Goal: Task Accomplishment & Management: Manage account settings

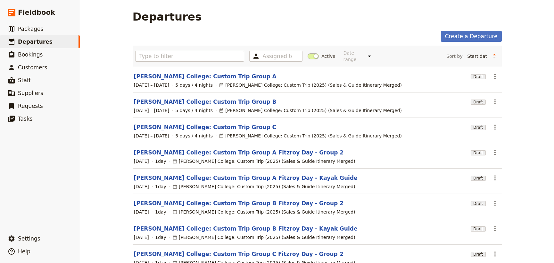
click at [196, 72] on link "[PERSON_NAME] College: Custom Trip Group A" at bounding box center [205, 76] width 143 height 8
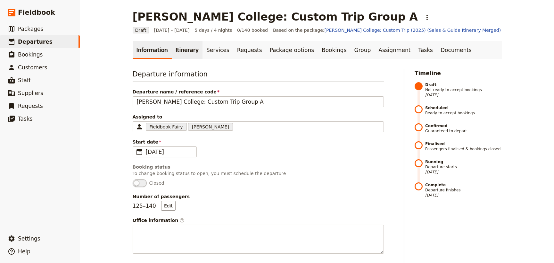
click at [180, 51] on link "Itinerary" at bounding box center [187, 50] width 31 height 18
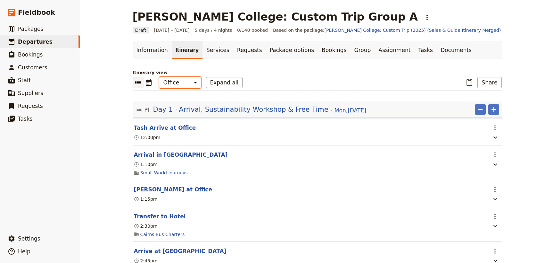
click at [180, 82] on select "Office Guide Passenger Sales" at bounding box center [180, 82] width 42 height 11
select select "PASSENGER"
click at [159, 77] on select "Office Guide Passenger Sales" at bounding box center [180, 82] width 42 height 11
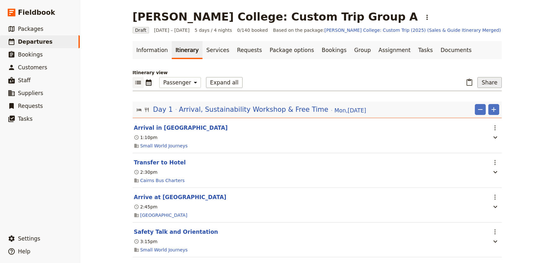
click at [491, 81] on button "Share" at bounding box center [490, 82] width 24 height 11
click at [479, 113] on span "Passenger itinerary" at bounding box center [472, 114] width 43 height 6
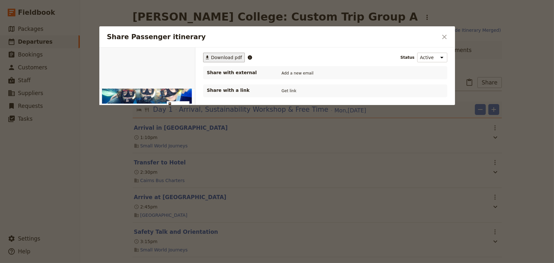
click at [217, 57] on span "Download pdf" at bounding box center [226, 57] width 31 height 6
click at [442, 36] on icon "Close dialog" at bounding box center [445, 37] width 8 height 8
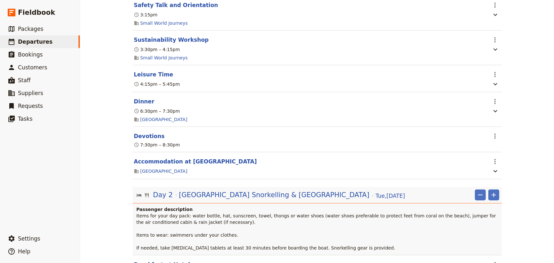
scroll to position [175, 0]
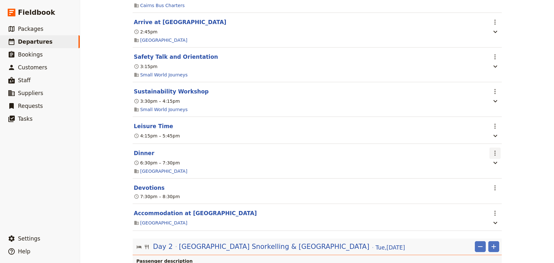
click at [495, 154] on icon "Actions" at bounding box center [496, 153] width 8 height 8
click at [496, 163] on button "Edit this itinerary item" at bounding box center [519, 167] width 63 height 9
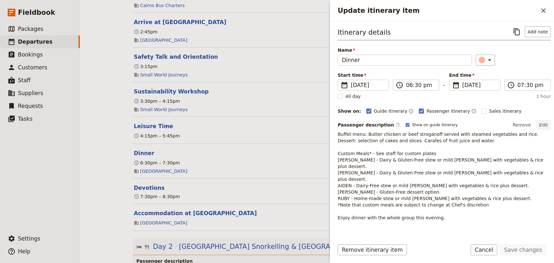
click at [539, 125] on button "Edit" at bounding box center [544, 125] width 14 height 10
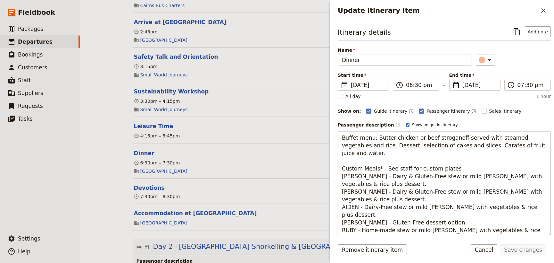
click at [366, 168] on textarea "Buffet menu: Butter chicken or beef stroganoff served with steamed vegetables a…" at bounding box center [444, 184] width 213 height 106
drag, startPoint x: 363, startPoint y: 192, endPoint x: 343, endPoint y: 182, distance: 22.2
click at [343, 182] on textarea "Buffet menu: Butter chicken or beef stroganoff served with steamed vegetables a…" at bounding box center [444, 188] width 213 height 114
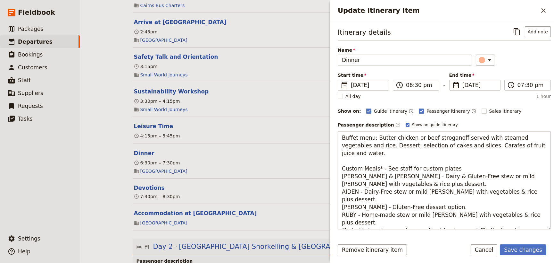
drag, startPoint x: 413, startPoint y: 167, endPoint x: 389, endPoint y: 167, distance: 24.7
click at [389, 167] on textarea "Buffet menu: Butter chicken or beef stroganoff served with steamed vegetables a…" at bounding box center [444, 180] width 213 height 98
drag, startPoint x: 521, startPoint y: 183, endPoint x: 342, endPoint y: 183, distance: 178.9
click at [342, 183] on textarea "Buffet menu: Butter chicken or beef stroganoff served with steamed vegetables a…" at bounding box center [444, 180] width 213 height 98
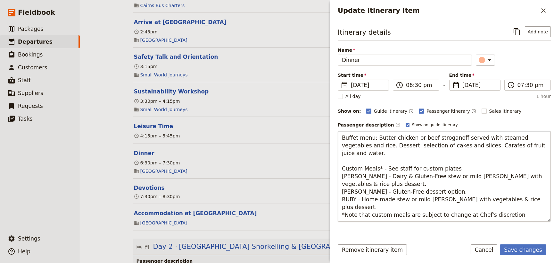
drag, startPoint x: 509, startPoint y: 199, endPoint x: 338, endPoint y: 158, distance: 176.2
click at [338, 158] on textarea "Buffet menu: Butter chicken or beef stroganoff served with steamed vegetables a…" at bounding box center [444, 176] width 213 height 90
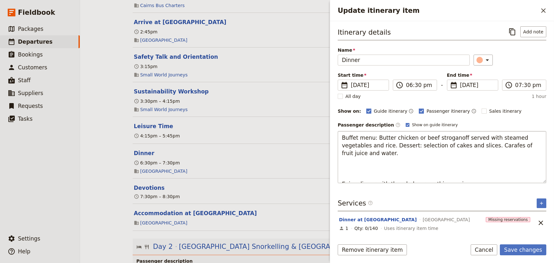
click at [344, 168] on textarea "Buffet menu: Butter chicken or beef stroganoff served with steamed vegetables a…" at bounding box center [442, 157] width 209 height 52
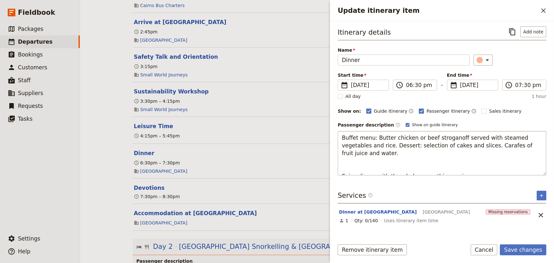
click at [343, 160] on textarea "Buffet menu: Butter chicken or beef stroganoff served with steamed vegetables a…" at bounding box center [442, 153] width 209 height 44
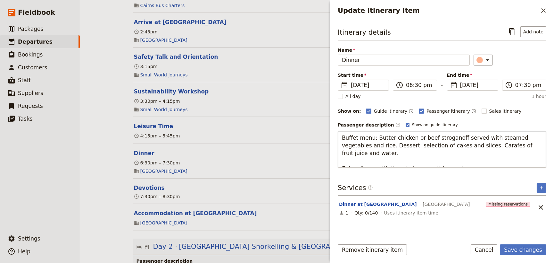
click at [343, 155] on textarea "Buffet menu: Butter chicken or beef stroganoff served with steamed vegetables a…" at bounding box center [442, 149] width 209 height 37
click at [342, 160] on textarea "Buffet menu: Butter chicken or beef stroganoff served with steamed vegetables a…" at bounding box center [442, 149] width 209 height 37
type textarea "Buffet menu: Butter chicken or beef stroganoff served with steamed vegetables a…"
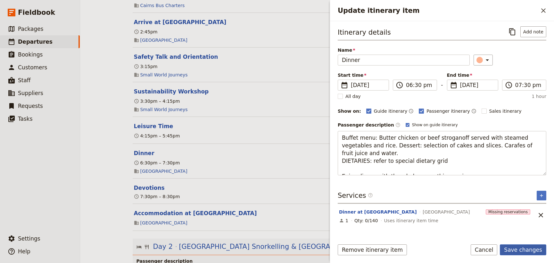
click at [518, 248] on button "Save changes" at bounding box center [523, 249] width 46 height 11
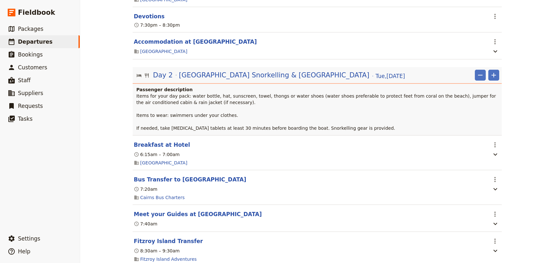
scroll to position [349, 0]
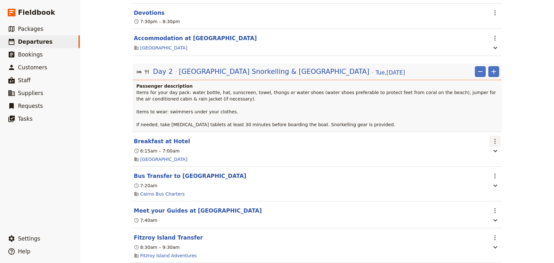
click at [493, 141] on icon "Actions" at bounding box center [496, 141] width 8 height 8
click at [494, 154] on span "Edit this itinerary item" at bounding box center [517, 156] width 50 height 6
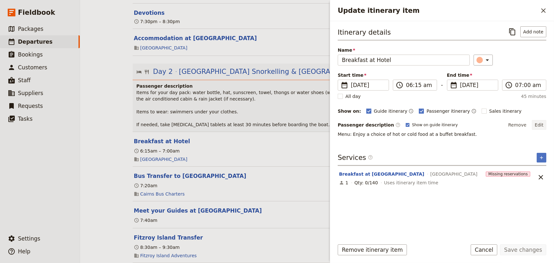
click at [541, 123] on button "Edit" at bounding box center [539, 125] width 14 height 10
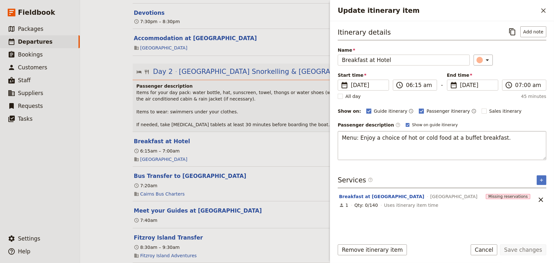
click at [498, 135] on textarea "Menu: Enjoy a choice of hot or cold food at a buffet breakfast." at bounding box center [442, 145] width 209 height 29
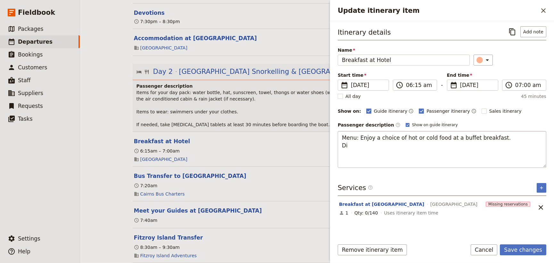
type textarea "Menu: Enjoy a choice of hot or cold food at a buffet breakfast. Die"
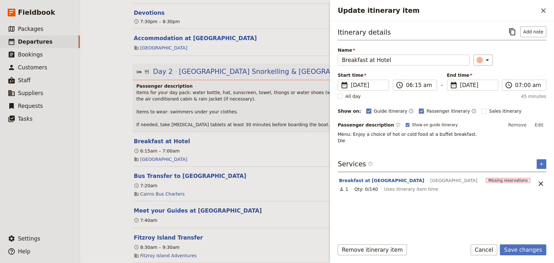
drag, startPoint x: 492, startPoint y: 254, endPoint x: 491, endPoint y: 245, distance: 8.4
click at [491, 252] on button "Cancel" at bounding box center [484, 249] width 27 height 11
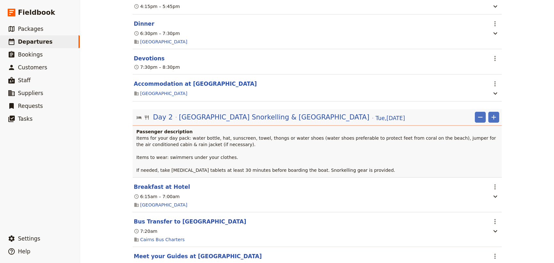
scroll to position [262, 0]
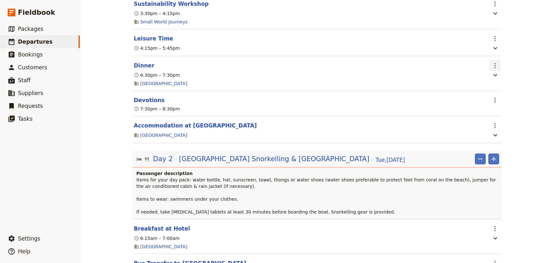
click at [492, 67] on icon "Actions" at bounding box center [496, 66] width 8 height 8
click at [496, 78] on span "Edit this itinerary item" at bounding box center [517, 80] width 50 height 6
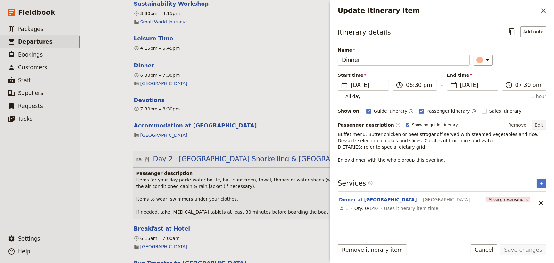
click at [542, 123] on button "Edit" at bounding box center [539, 125] width 14 height 10
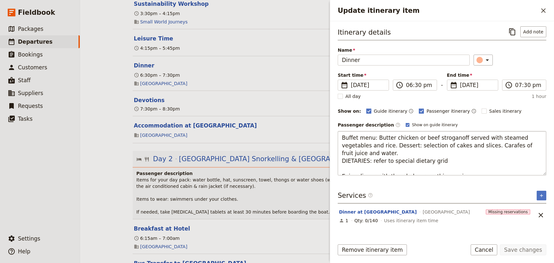
drag, startPoint x: 437, startPoint y: 152, endPoint x: 341, endPoint y: 152, distance: 95.9
click at [341, 152] on textarea "Buffet menu: Butter chicken or beef stroganoff served with steamed vegetables a…" at bounding box center [442, 153] width 209 height 44
click at [544, 12] on icon "Close drawer" at bounding box center [544, 11] width 8 height 8
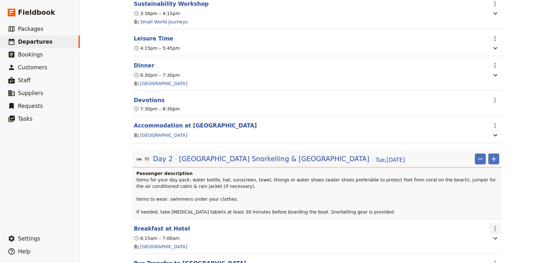
click at [495, 229] on icon "Actions" at bounding box center [495, 228] width 1 height 5
click at [498, 242] on span "Edit this itinerary item" at bounding box center [517, 243] width 50 height 6
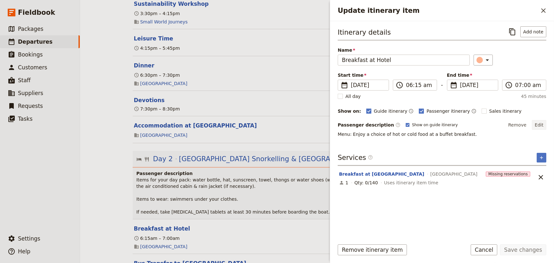
click at [543, 124] on button "Edit" at bounding box center [539, 125] width 14 height 10
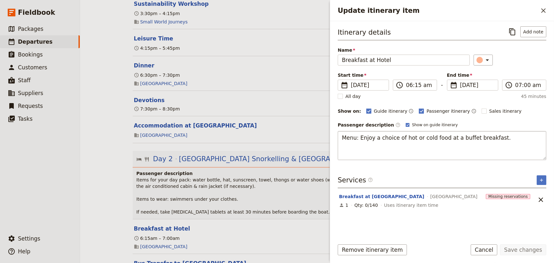
click at [497, 139] on textarea "Menu: Enjoy a choice of hot or cold food at a buffet breakfast." at bounding box center [442, 145] width 209 height 29
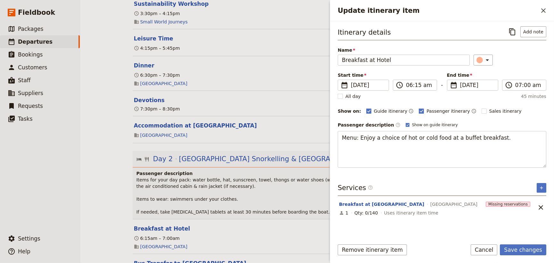
type textarea "Menu: Enjoy a choice of hot or cold food at a buffet breakfast. DIETARIES: refe…"
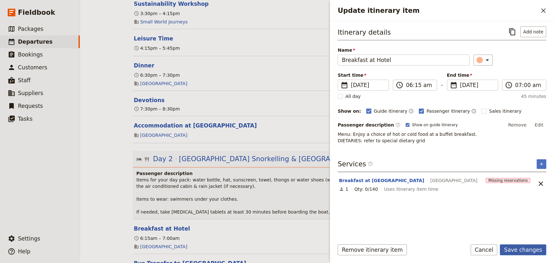
click at [521, 247] on button "Save changes" at bounding box center [523, 249] width 46 height 11
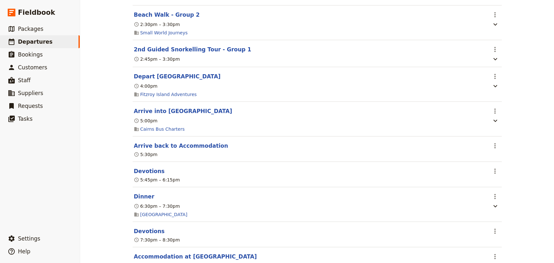
scroll to position [991, 0]
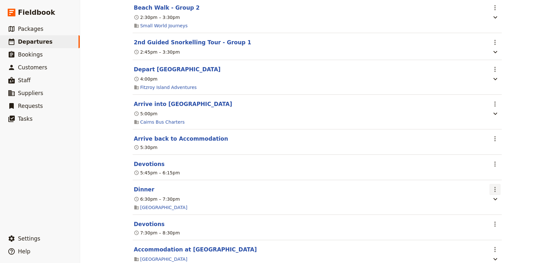
click at [494, 192] on icon "Actions" at bounding box center [496, 189] width 8 height 8
click at [495, 206] on span "Edit this itinerary item" at bounding box center [517, 208] width 50 height 6
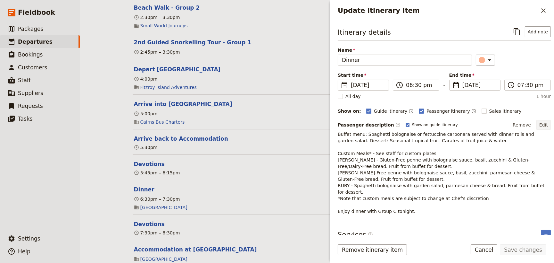
click at [540, 126] on button "Edit" at bounding box center [544, 125] width 14 height 10
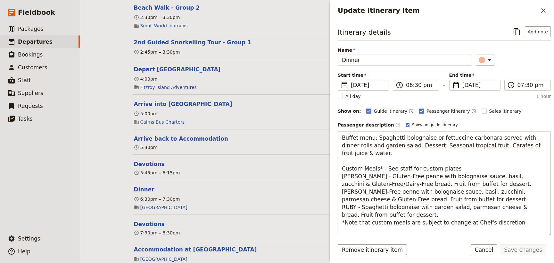
drag, startPoint x: 505, startPoint y: 214, endPoint x: 343, endPoint y: 155, distance: 172.9
click at [343, 155] on textarea "Buffet menu: Spaghetti bolognaise or fettuccine carbonara served with dinner ro…" at bounding box center [444, 184] width 213 height 106
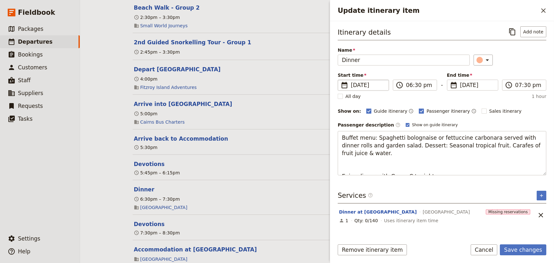
type textarea "Buffet menu: Spaghetti bolognaise or fettuccine carbonara served with dinner ro…"
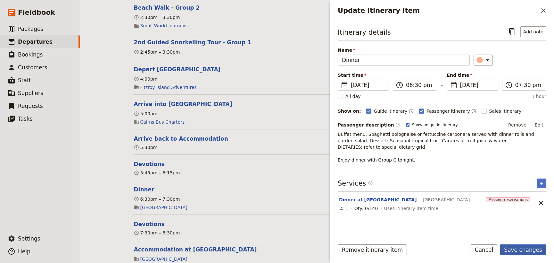
click at [519, 249] on button "Save changes" at bounding box center [523, 249] width 46 height 11
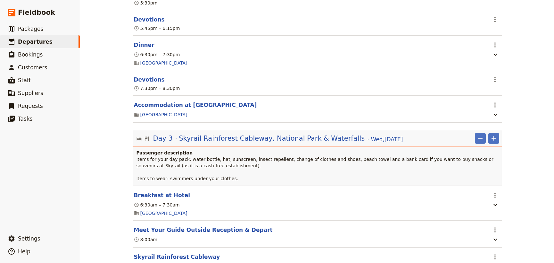
scroll to position [1137, 0]
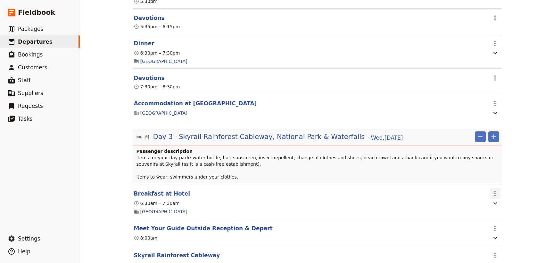
click at [492, 197] on icon "Actions" at bounding box center [496, 193] width 8 height 8
click at [494, 210] on span "Edit this itinerary item" at bounding box center [517, 212] width 50 height 6
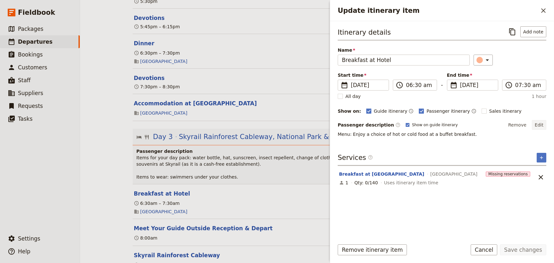
click at [539, 125] on button "Edit" at bounding box center [539, 125] width 14 height 10
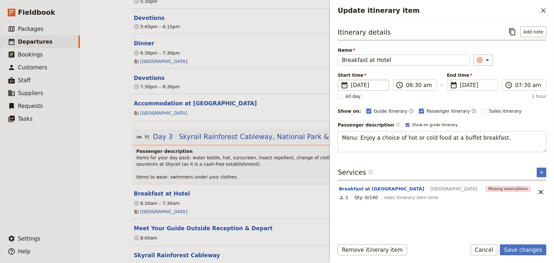
type textarea "Menu: Enjoy a choice of hot or cold food at a buffet breakfast. DIETARIES: refe…"
click at [513, 249] on button "Save changes" at bounding box center [523, 249] width 46 height 11
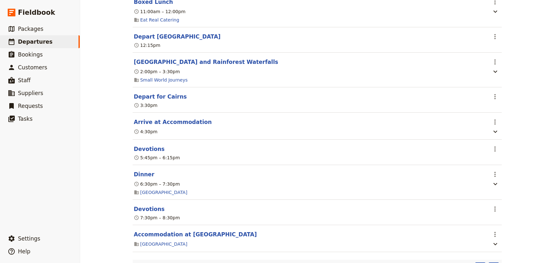
scroll to position [1457, 0]
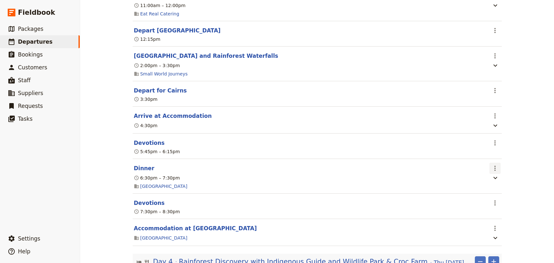
click at [495, 172] on icon "Actions" at bounding box center [496, 168] width 8 height 8
click at [500, 188] on span "Edit this itinerary item" at bounding box center [517, 188] width 50 height 6
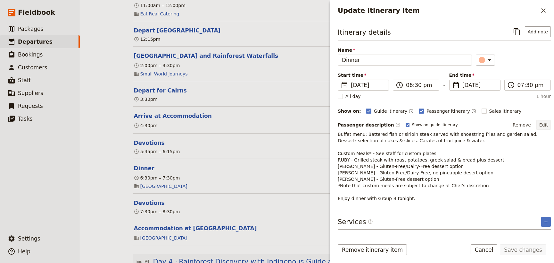
click at [539, 125] on button "Edit" at bounding box center [544, 125] width 14 height 10
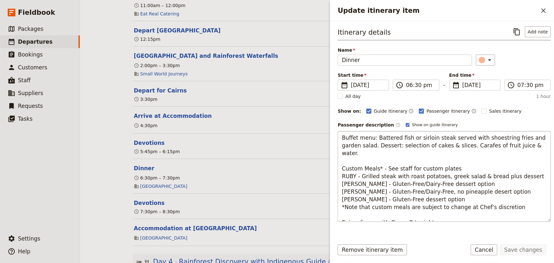
drag, startPoint x: 504, startPoint y: 201, endPoint x: 343, endPoint y: 159, distance: 166.9
click at [343, 159] on textarea "Buffet menu: Battered fish or sirloin steak served with shoestring fries and ga…" at bounding box center [444, 176] width 213 height 90
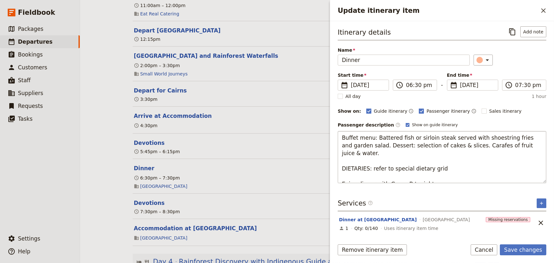
click at [342, 160] on textarea "Buffet menu: Battered fish or sirloin steak served with shoestring fries and ga…" at bounding box center [442, 157] width 209 height 52
type textarea "Buffet menu: Battered fish or sirloin steak served with shoestring fries and ga…"
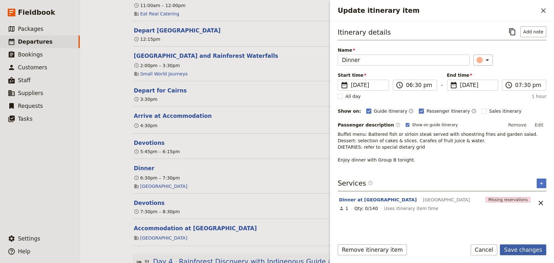
click at [520, 251] on button "Save changes" at bounding box center [523, 249] width 46 height 11
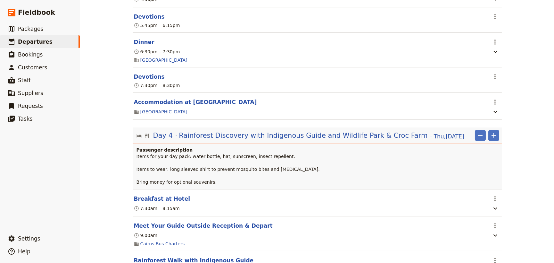
scroll to position [1603, 0]
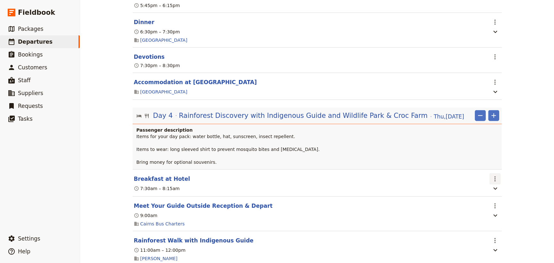
click at [493, 182] on icon "Actions" at bounding box center [496, 179] width 8 height 8
click at [496, 199] on span "Edit this itinerary item" at bounding box center [517, 199] width 50 height 6
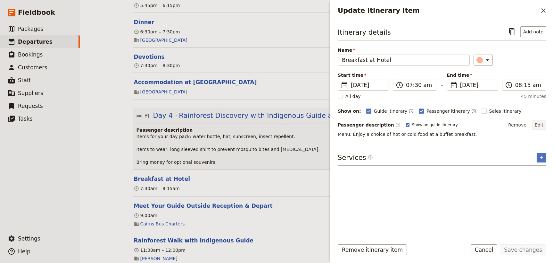
click at [539, 124] on button "Edit" at bounding box center [539, 125] width 14 height 10
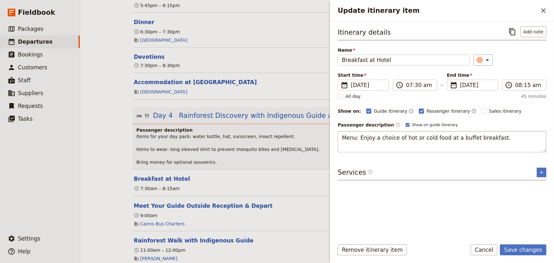
type textarea "Menu: Enjoy a choice of hot or cold food at a buffet breakfast. DIETARIES: refe…"
click at [529, 249] on button "Save changes" at bounding box center [523, 249] width 46 height 11
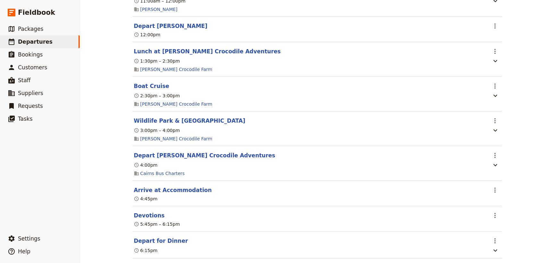
scroll to position [1895, 0]
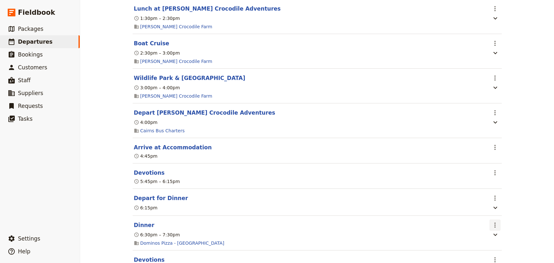
click at [492, 229] on icon "Actions" at bounding box center [496, 225] width 8 height 8
click at [496, 208] on span "Edit this itinerary item" at bounding box center [517, 209] width 50 height 6
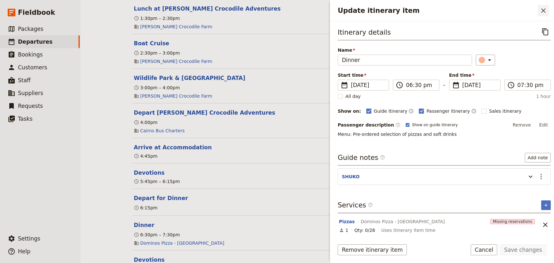
click at [542, 13] on icon "Close drawer" at bounding box center [544, 11] width 8 height 8
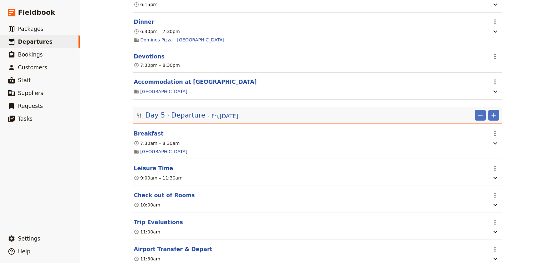
scroll to position [2099, 0]
click at [492, 136] on icon "Actions" at bounding box center [496, 133] width 8 height 8
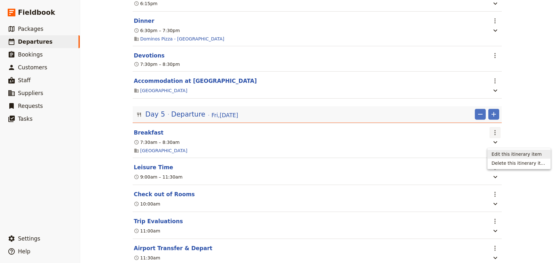
click at [492, 151] on span "Edit this itinerary item" at bounding box center [517, 154] width 50 height 6
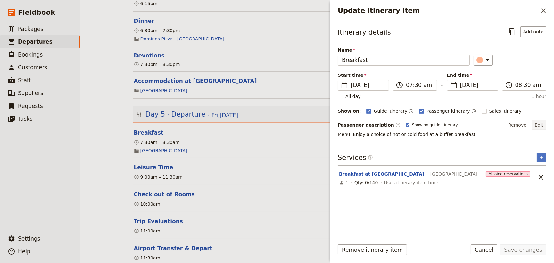
click at [538, 125] on button "Edit" at bounding box center [539, 125] width 14 height 10
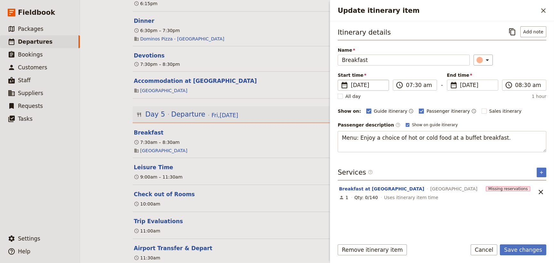
type textarea "Menu: Enjoy a choice of hot or cold food at a buffet breakfast. DIETARIES: refe…"
click at [516, 248] on button "Save changes" at bounding box center [523, 249] width 46 height 11
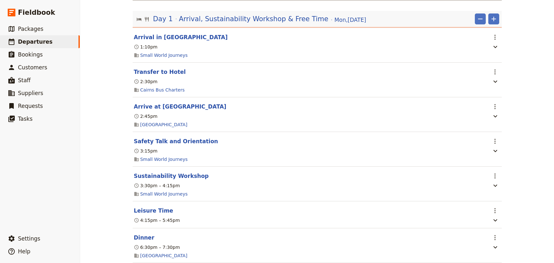
scroll to position [0, 0]
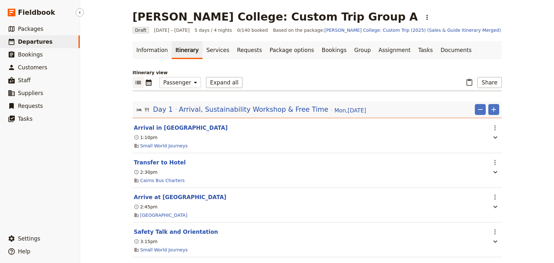
click at [29, 42] on span "Departures" at bounding box center [35, 41] width 35 height 6
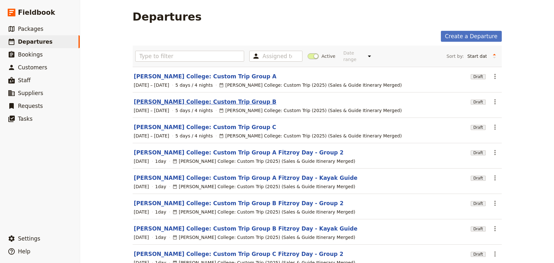
click at [196, 98] on link "[PERSON_NAME] College: Custom Trip Group B" at bounding box center [205, 102] width 143 height 8
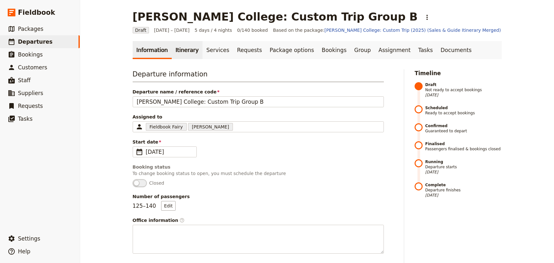
click at [182, 50] on link "Itinerary" at bounding box center [187, 50] width 31 height 18
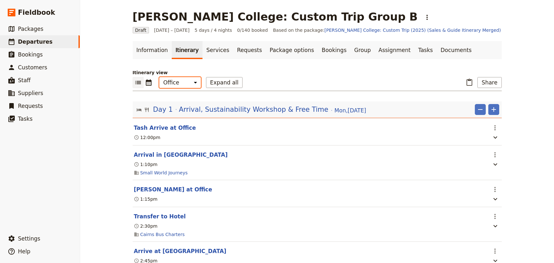
click at [181, 83] on select "Office Guide Passenger Sales" at bounding box center [180, 82] width 42 height 11
select select "PASSENGER"
click at [159, 77] on select "Office Guide Passenger Sales" at bounding box center [180, 82] width 42 height 11
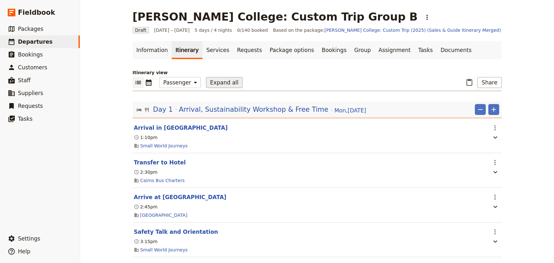
click at [211, 84] on button "Expand all" at bounding box center [224, 82] width 37 height 11
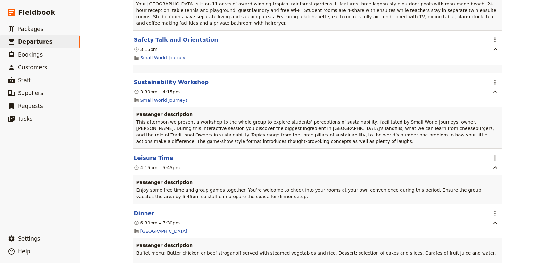
scroll to position [291, 0]
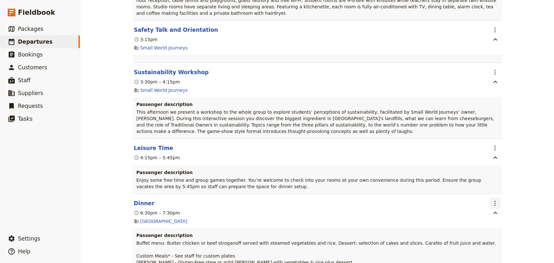
click at [494, 199] on icon "Actions" at bounding box center [496, 203] width 8 height 8
click at [495, 208] on span "Edit this itinerary item" at bounding box center [517, 211] width 50 height 6
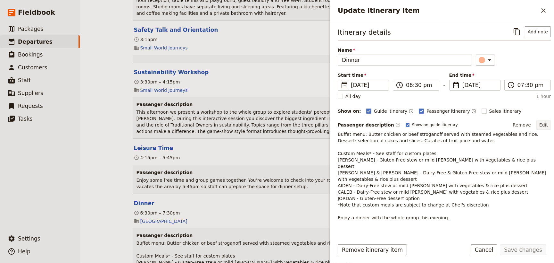
click at [539, 127] on button "Edit" at bounding box center [544, 125] width 14 height 10
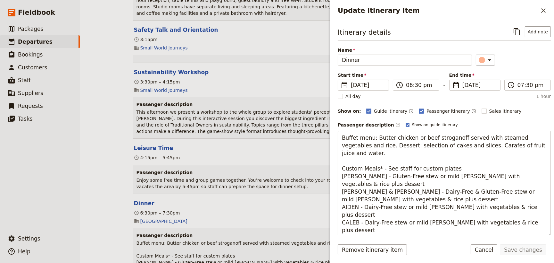
drag, startPoint x: 513, startPoint y: 216, endPoint x: 337, endPoint y: 159, distance: 185.3
click at [336, 161] on div "Itinerary details ​ Add note Name Dinner ​ Start time ​ [DATE] [DATE] [DATE] 18…" at bounding box center [442, 127] width 224 height 213
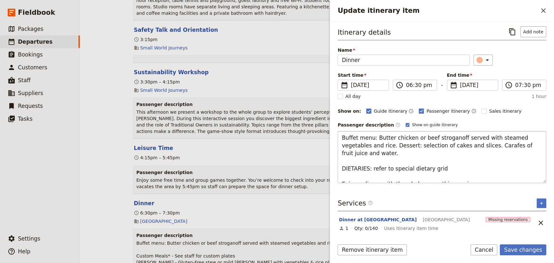
click at [341, 160] on textarea "Buffet menu: Butter chicken or beef stroganoff served with steamed vegetables a…" at bounding box center [442, 157] width 209 height 52
type textarea "Buffet menu: Butter chicken or beef stroganoff served with steamed vegetables a…"
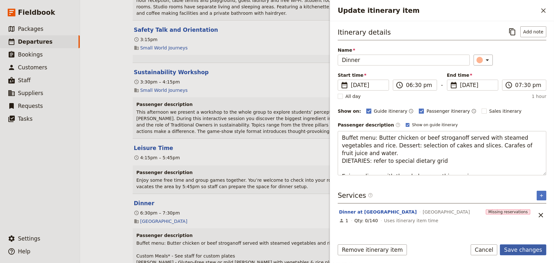
click at [523, 250] on button "Save changes" at bounding box center [523, 249] width 46 height 11
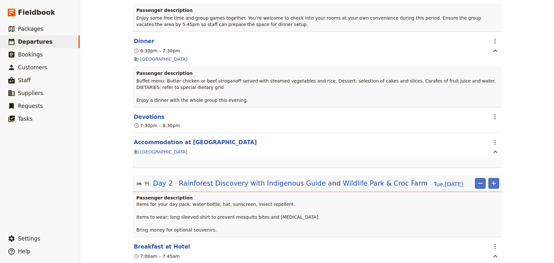
scroll to position [466, 0]
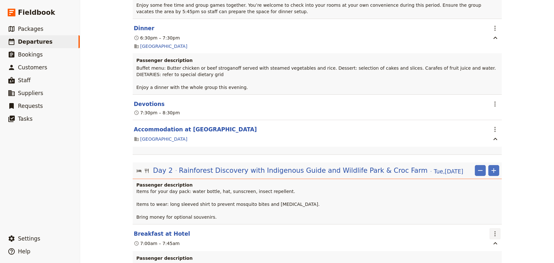
click at [492, 230] on icon "Actions" at bounding box center [496, 234] width 8 height 8
click at [496, 241] on span "Edit this itinerary item" at bounding box center [517, 242] width 50 height 6
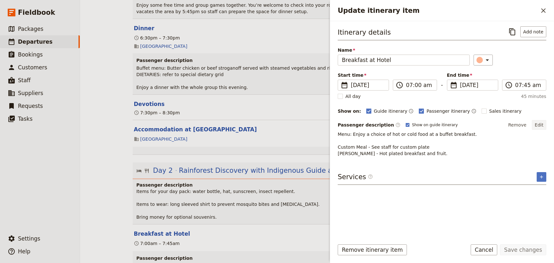
click at [539, 125] on button "Edit" at bounding box center [539, 125] width 14 height 10
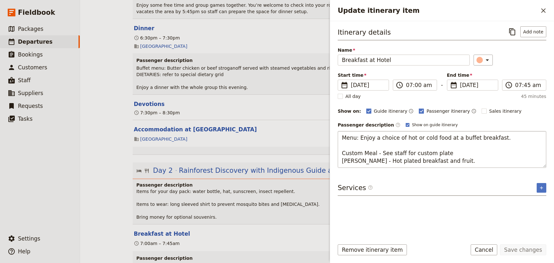
drag, startPoint x: 438, startPoint y: 162, endPoint x: 338, endPoint y: 148, distance: 101.3
click at [338, 148] on textarea "Menu: Enjoy a choice of hot or cold food at a buffet breakfast. Custom Meal - S…" at bounding box center [442, 149] width 209 height 37
type textarea "Menu: Enjoy a choice of hot or cold food at a buffet breakfast. DIETARIES: refe…"
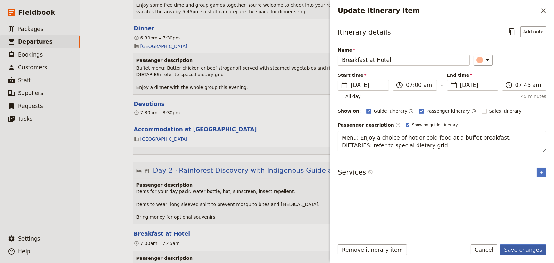
click at [523, 249] on button "Save changes" at bounding box center [523, 249] width 46 height 11
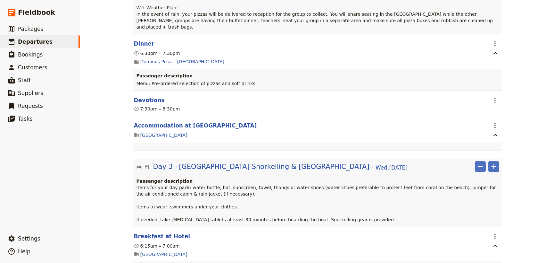
scroll to position [1311, 0]
click at [496, 231] on icon "Actions" at bounding box center [496, 235] width 8 height 8
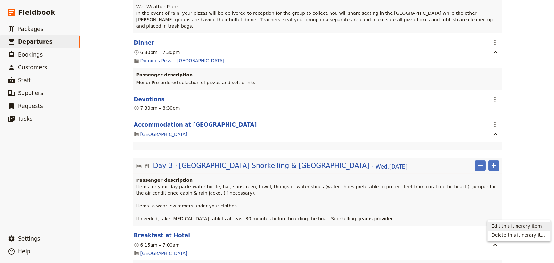
click at [500, 225] on span "Edit this itinerary item" at bounding box center [517, 226] width 50 height 6
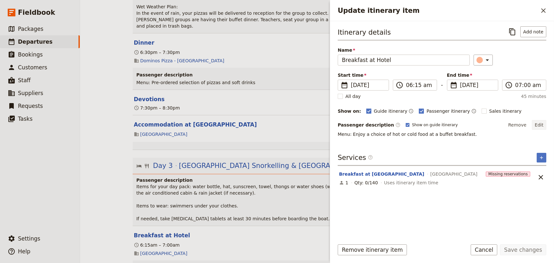
click at [543, 123] on button "Edit" at bounding box center [539, 125] width 14 height 10
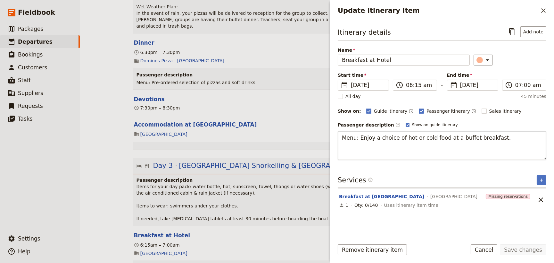
click at [500, 135] on textarea "Menu: Enjoy a choice of hot or cold food at a buffet breakfast." at bounding box center [442, 145] width 209 height 29
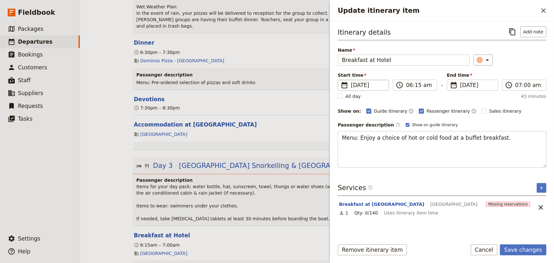
type textarea "Menu: Enjoy a choice of hot or cold food at a buffet breakfast. DIETARIES: refe…"
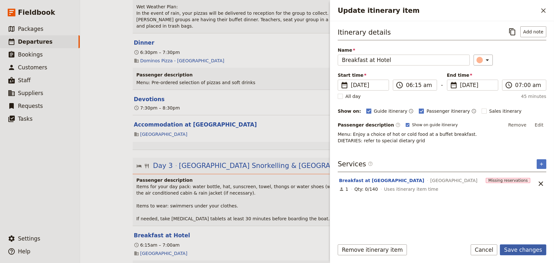
click at [525, 250] on button "Save changes" at bounding box center [523, 249] width 46 height 11
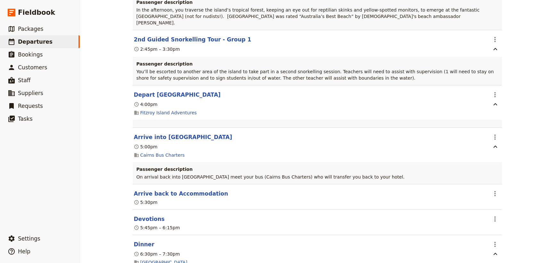
scroll to position [2740, 0]
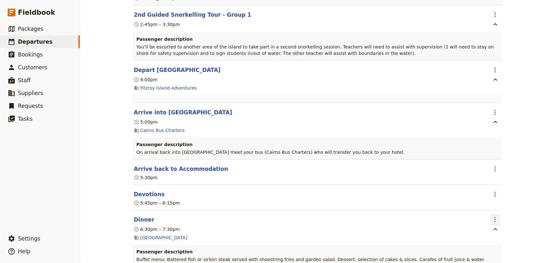
click at [492, 215] on icon "Actions" at bounding box center [496, 219] width 8 height 8
click at [499, 168] on span "Edit this itinerary item" at bounding box center [517, 168] width 50 height 6
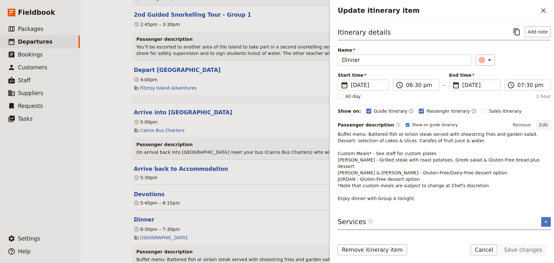
click at [539, 124] on button "Edit" at bounding box center [544, 125] width 14 height 10
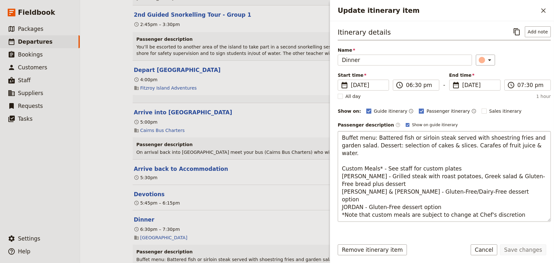
drag, startPoint x: 507, startPoint y: 200, endPoint x: 343, endPoint y: 158, distance: 169.2
click at [343, 158] on textarea "Buffet menu: Battered fish or sirloin steak served with shoestring fries and ga…" at bounding box center [444, 176] width 213 height 90
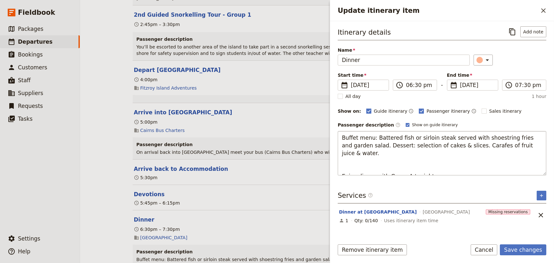
type textarea "Buffet menu: Battered fish or sirloin steak served with shoestring fries and ga…"
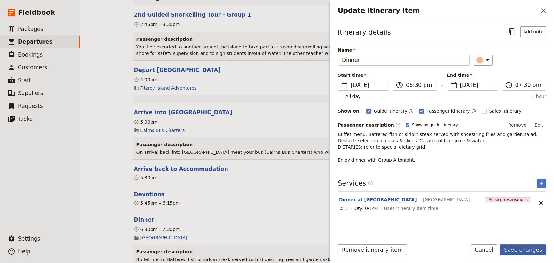
click at [518, 251] on button "Save changes" at bounding box center [523, 249] width 46 height 11
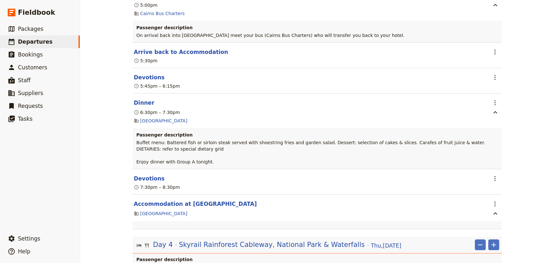
scroll to position [2886, 0]
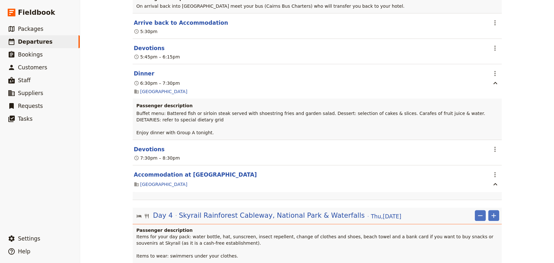
click at [497, 220] on span "Edit this itinerary item" at bounding box center [517, 222] width 50 height 6
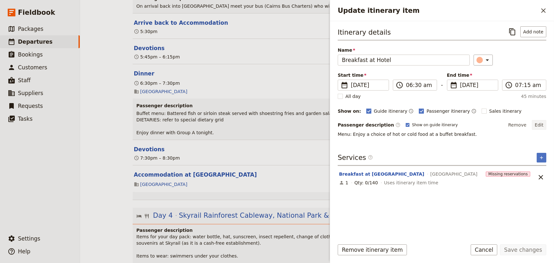
click at [544, 124] on button "Edit" at bounding box center [539, 125] width 14 height 10
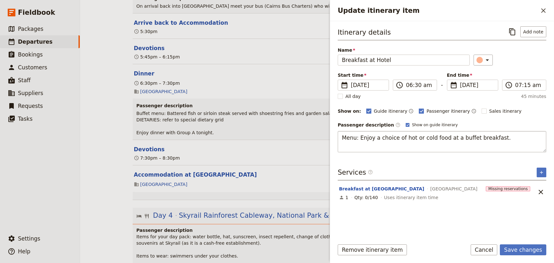
type textarea "Menu: Enjoy a choice of hot or cold food at a buffet breakfast. DIETARIES: refe…"
click at [518, 248] on button "Save changes" at bounding box center [523, 249] width 46 height 11
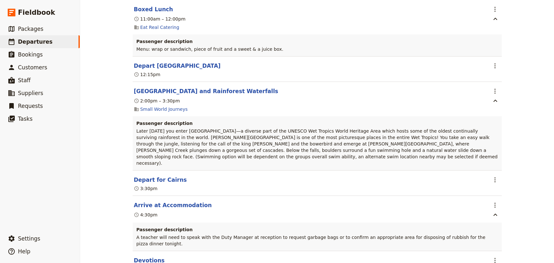
scroll to position [3439, 0]
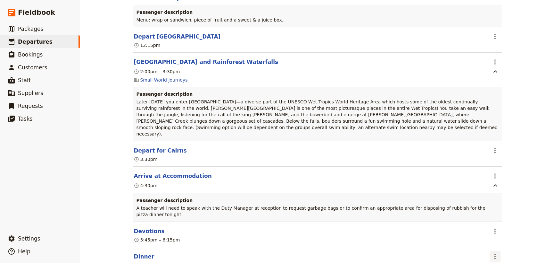
click at [493, 252] on icon "Actions" at bounding box center [496, 256] width 8 height 8
click at [495, 184] on button "Edit this itinerary item" at bounding box center [519, 187] width 63 height 9
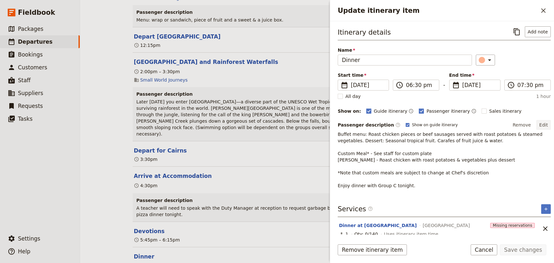
click at [540, 126] on button "Edit" at bounding box center [544, 125] width 14 height 10
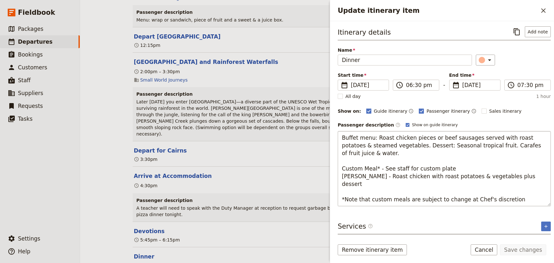
drag, startPoint x: 508, startPoint y: 185, endPoint x: 341, endPoint y: 150, distance: 170.3
click at [341, 150] on textarea "Buffet menu: Roast chicken pieces or beef sausages served with roast potatoes &…" at bounding box center [444, 168] width 213 height 75
type textarea "Buffet menu: Roast chicken pieces or beef sausages served with roast potatoes &…"
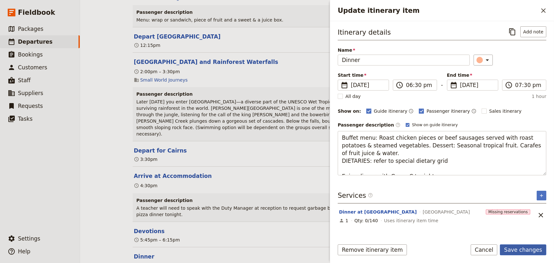
click at [526, 249] on button "Save changes" at bounding box center [523, 249] width 46 height 11
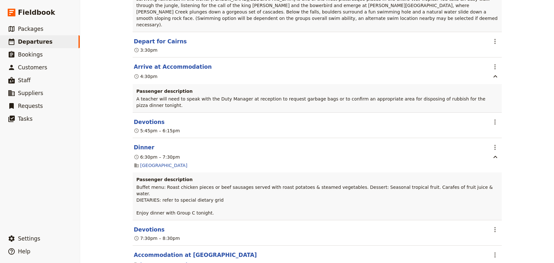
scroll to position [3585, 0]
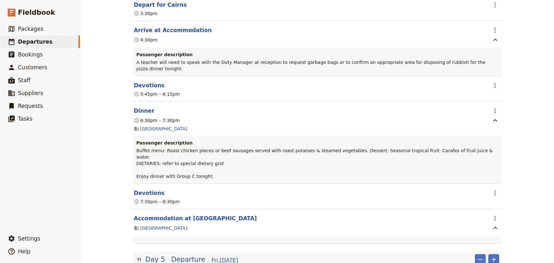
click at [500, 199] on span "Edit this itinerary item" at bounding box center [517, 202] width 50 height 6
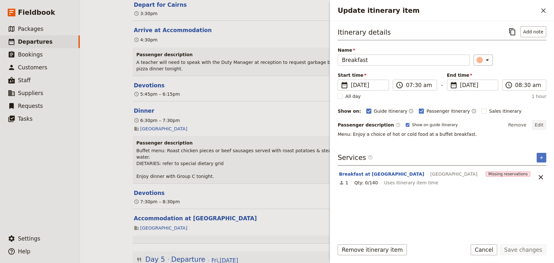
click at [542, 124] on button "Edit" at bounding box center [539, 125] width 14 height 10
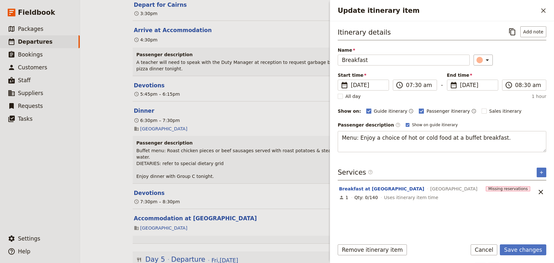
type textarea "Menu: Enjoy a choice of hot or cold food at a buffet breakfast. DIETARIES: refe…"
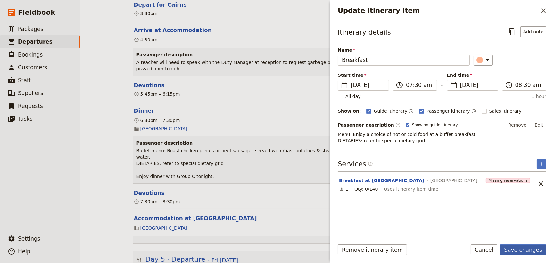
click at [527, 250] on button "Save changes" at bounding box center [523, 249] width 46 height 11
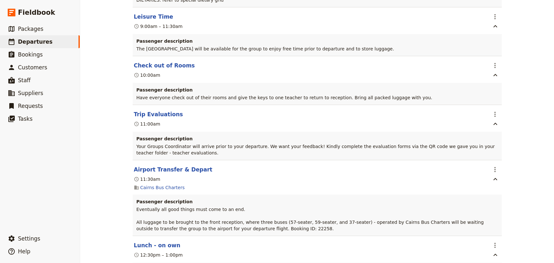
scroll to position [3909, 0]
click at [41, 45] on span "Departures" at bounding box center [35, 41] width 35 height 6
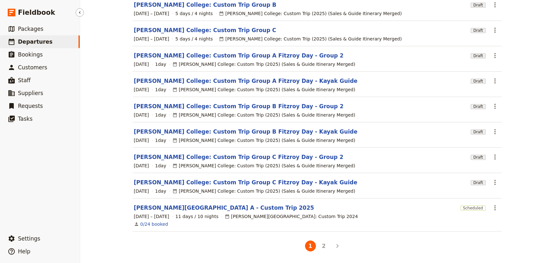
scroll to position [91, 0]
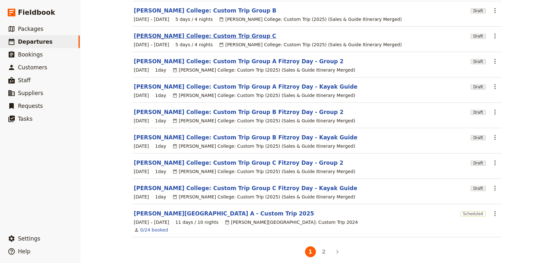
click at [180, 32] on link "[PERSON_NAME] College: Custom Trip Group C" at bounding box center [205, 36] width 143 height 8
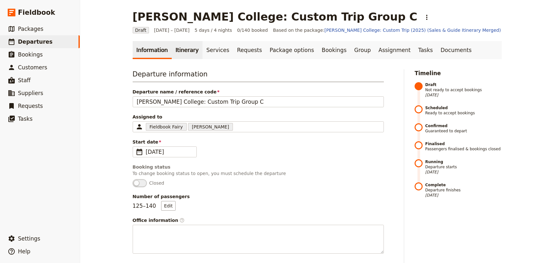
click at [184, 49] on link "Itinerary" at bounding box center [187, 50] width 31 height 18
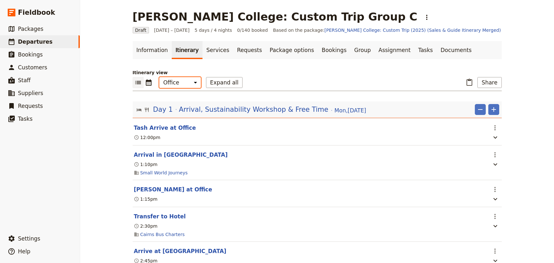
click at [176, 81] on select "Office Guide Passenger Sales" at bounding box center [180, 82] width 42 height 11
select select "PASSENGER"
click at [159, 77] on select "Office Guide Passenger Sales" at bounding box center [180, 82] width 42 height 11
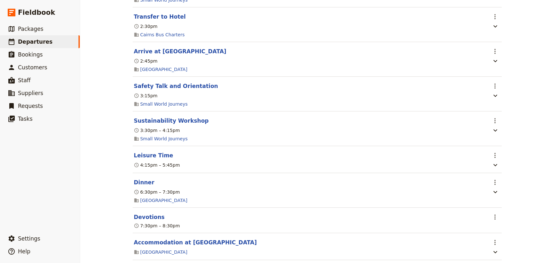
scroll to position [175, 0]
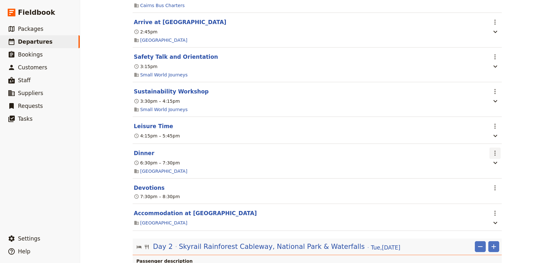
click at [492, 153] on icon "Actions" at bounding box center [496, 153] width 8 height 8
click at [496, 165] on span "Edit this itinerary item" at bounding box center [517, 167] width 50 height 6
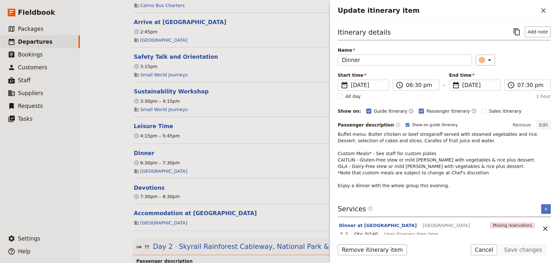
click at [541, 122] on button "Edit" at bounding box center [544, 125] width 14 height 10
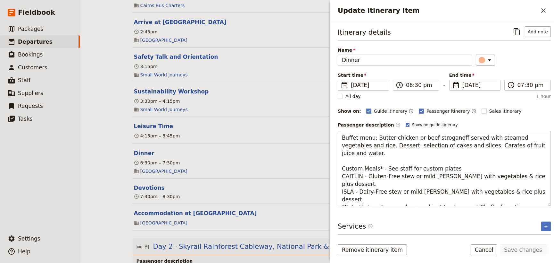
drag, startPoint x: 508, startPoint y: 183, endPoint x: 331, endPoint y: 156, distance: 178.9
click at [331, 156] on div "Itinerary details ​ Add note Name Dinner ​ Start time ​ [DATE] [DATE] [DATE] 18…" at bounding box center [442, 127] width 224 height 213
drag, startPoint x: 345, startPoint y: 155, endPoint x: 476, endPoint y: 187, distance: 135.2
click at [467, 188] on textarea "Buffet menu: Butter chicken or beef stroganoff served with steamed vegetables a…" at bounding box center [444, 168] width 213 height 75
drag, startPoint x: 483, startPoint y: 186, endPoint x: 342, endPoint y: 159, distance: 143.6
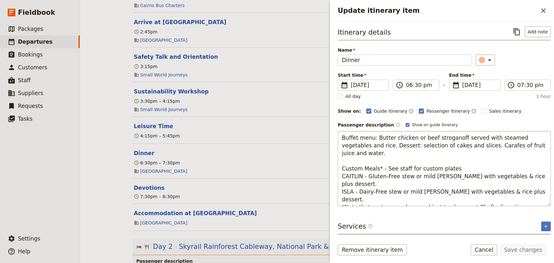
click at [342, 159] on textarea "Buffet menu: Butter chicken or beef stroganoff served with steamed vegetables a…" at bounding box center [444, 168] width 213 height 75
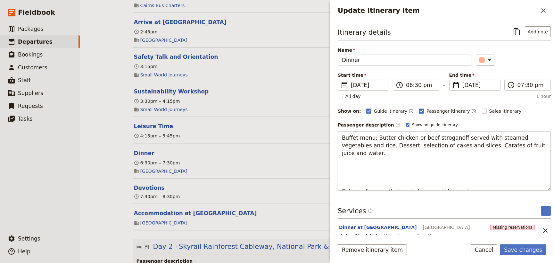
click at [344, 156] on textarea "Buffet menu: Butter chicken or beef stroganoff served with steamed vegetables a…" at bounding box center [444, 161] width 213 height 60
click at [344, 154] on textarea "Buffet menu: Butter chicken or beef stroganoff served with steamed vegetables a…" at bounding box center [444, 161] width 213 height 60
click at [343, 170] on textarea "Buffet menu: Butter chicken or beef stroganoff served with steamed vegetables a…" at bounding box center [444, 161] width 213 height 60
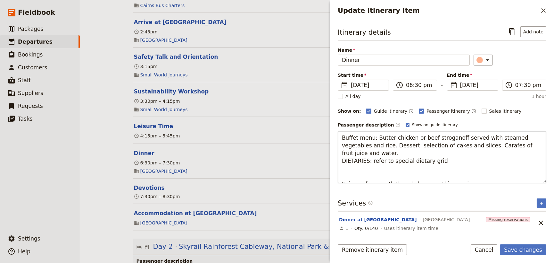
click at [345, 166] on textarea "Buffet menu: Butter chicken or beef stroganoff served with steamed vegetables a…" at bounding box center [442, 157] width 209 height 52
type textarea "Buffet menu: Butter chicken or beef stroganoff served with steamed vegetables a…"
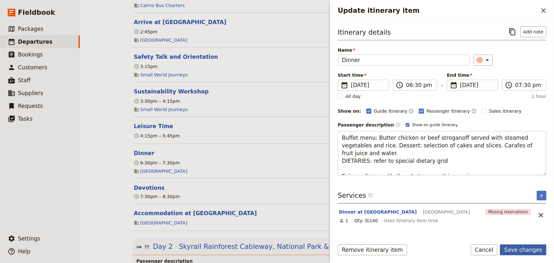
click at [526, 248] on button "Save changes" at bounding box center [523, 249] width 46 height 11
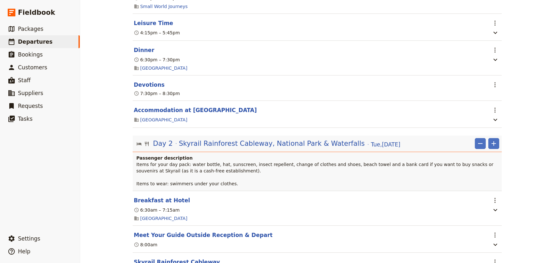
scroll to position [291, 0]
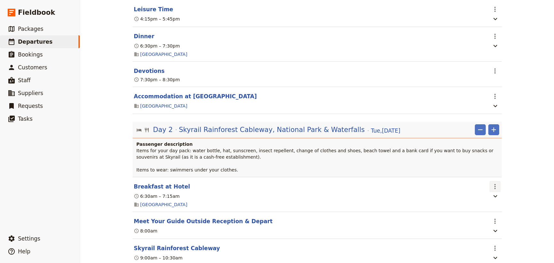
click at [494, 187] on icon "Actions" at bounding box center [496, 186] width 8 height 8
click at [494, 197] on button "Edit this itinerary item" at bounding box center [519, 201] width 63 height 9
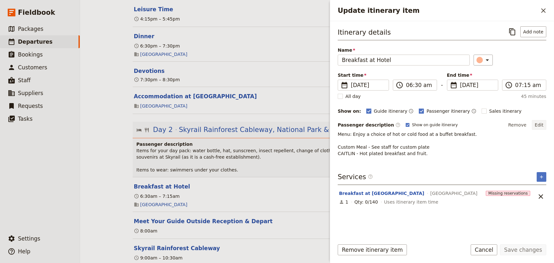
click at [542, 124] on button "Edit" at bounding box center [539, 125] width 14 height 10
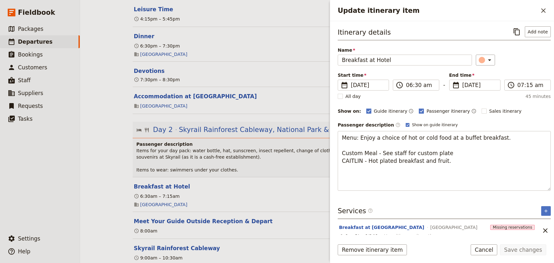
drag, startPoint x: 442, startPoint y: 162, endPoint x: 331, endPoint y: 143, distance: 113.2
click at [331, 143] on div "Itinerary details ​ Add note Name Breakfast at Hotel ​ Start time ​ [DATE] [DAT…" at bounding box center [442, 127] width 224 height 213
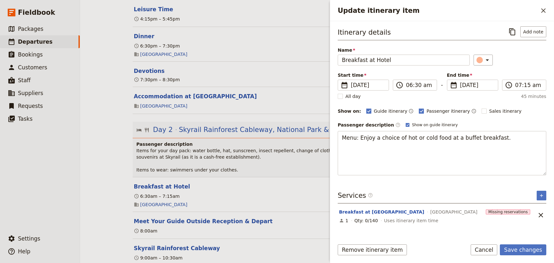
type textarea "Menu: Enjoy a choice of hot or cold food at a buffet breakfast. DIETARIES: refe…"
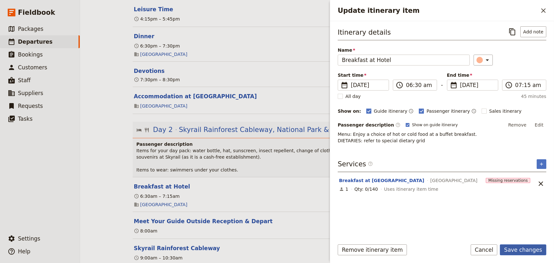
click at [517, 250] on button "Save changes" at bounding box center [523, 249] width 46 height 11
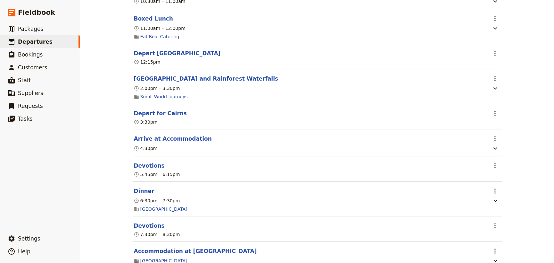
scroll to position [583, 0]
click at [492, 192] on icon "Actions" at bounding box center [496, 190] width 8 height 8
click at [497, 204] on span "Edit this itinerary item" at bounding box center [517, 206] width 50 height 6
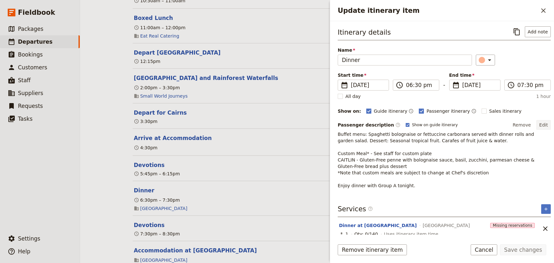
click at [539, 124] on button "Edit" at bounding box center [544, 125] width 14 height 10
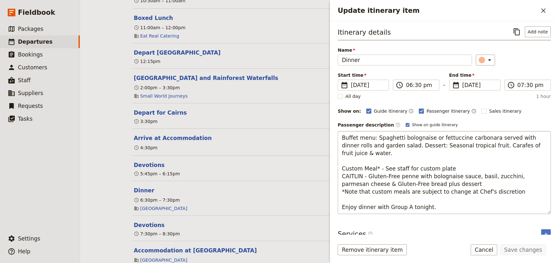
drag, startPoint x: 507, startPoint y: 185, endPoint x: 349, endPoint y: 150, distance: 161.3
click at [349, 150] on textarea "Buffet menu: Spaghetti bolognaise or fettuccine carbonara served with dinner ro…" at bounding box center [444, 172] width 213 height 83
type textarea "Buffet menu: Spaghetti bolognaise or fettuccine carbonara served with dinner ro…"
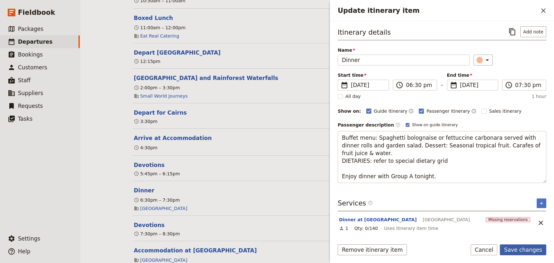
click at [520, 250] on button "Save changes" at bounding box center [523, 249] width 46 height 11
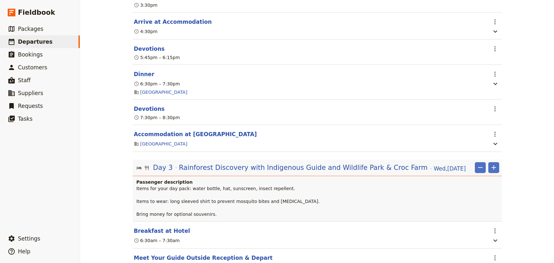
scroll to position [699, 0]
click at [495, 234] on icon "Actions" at bounding box center [496, 230] width 8 height 8
click at [499, 210] on span "Edit this itinerary item" at bounding box center [517, 209] width 50 height 6
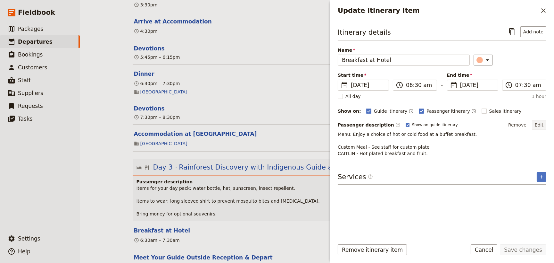
click at [539, 122] on button "Edit" at bounding box center [539, 125] width 14 height 10
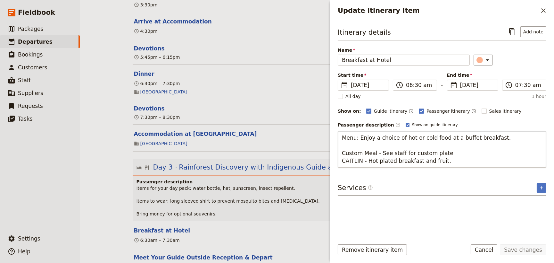
drag, startPoint x: 431, startPoint y: 161, endPoint x: 344, endPoint y: 143, distance: 89.1
click at [344, 143] on textarea "Menu: Enjoy a choice of hot or cold food at a buffet breakfast. Custom Meal - S…" at bounding box center [442, 149] width 209 height 37
type textarea "Menu: Enjoy a choice of hot or cold food at a buffet breakfast. DIETARIES: refe…"
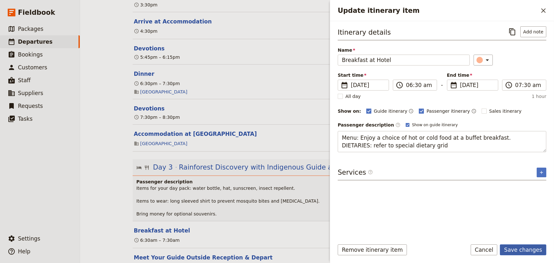
click at [524, 250] on button "Save changes" at bounding box center [523, 249] width 46 height 11
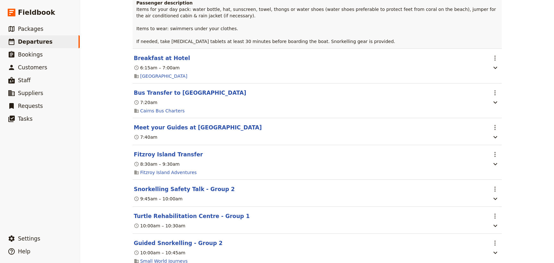
scroll to position [1370, 0]
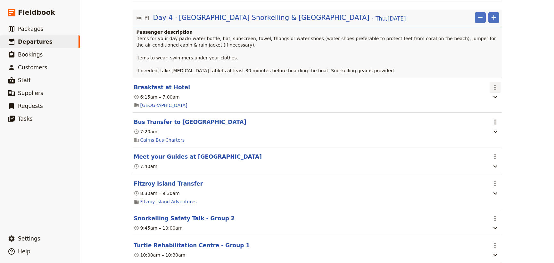
click at [493, 89] on icon "Actions" at bounding box center [496, 87] width 8 height 8
click at [500, 106] on span "Edit this itinerary item" at bounding box center [517, 105] width 50 height 6
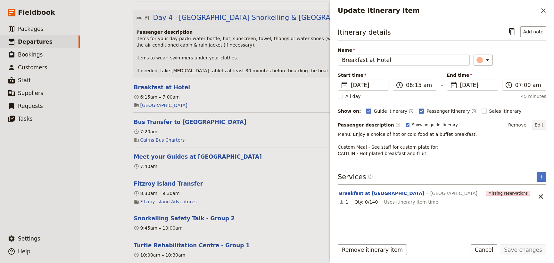
click at [540, 123] on button "Edit" at bounding box center [539, 125] width 14 height 10
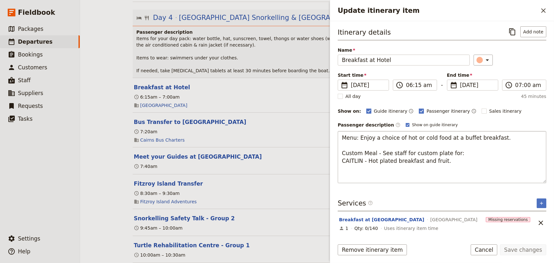
drag, startPoint x: 389, startPoint y: 154, endPoint x: 348, endPoint y: 142, distance: 42.7
click at [348, 142] on textarea "Menu: Enjoy a choice of hot or cold food at a buffet breakfast. Custom Meal - S…" at bounding box center [442, 157] width 209 height 52
type textarea "Menu: Enjoy a choice of hot or cold food at a buffet breakfast. DIETARIES: refe…"
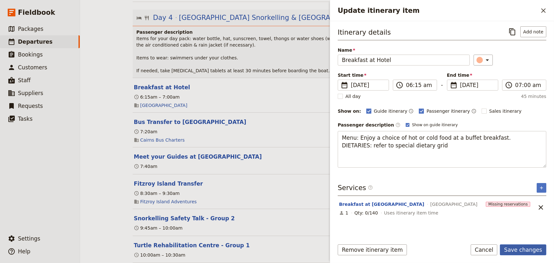
click at [518, 250] on button "Save changes" at bounding box center [523, 249] width 46 height 11
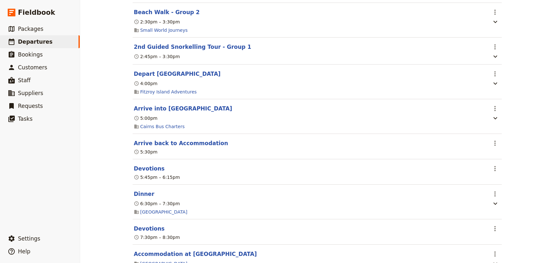
scroll to position [1982, 0]
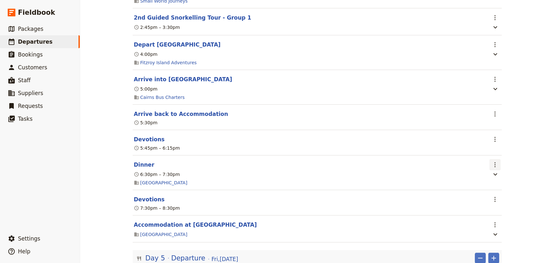
click at [495, 167] on icon "Actions" at bounding box center [495, 164] width 1 height 5
click at [497, 186] on span "Edit this itinerary item" at bounding box center [517, 186] width 50 height 6
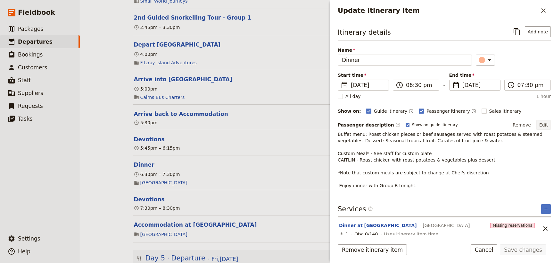
click at [538, 121] on button "Edit" at bounding box center [544, 125] width 14 height 10
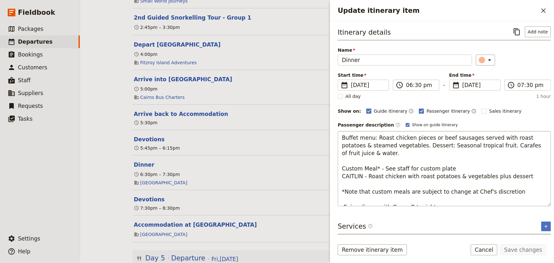
drag, startPoint x: 477, startPoint y: 179, endPoint x: 343, endPoint y: 150, distance: 136.7
click at [343, 150] on textarea "Buffet menu: Roast chicken pieces or beef sausages served with roast potatoes &…" at bounding box center [444, 168] width 213 height 75
type textarea "Buffet menu: Roast chicken pieces or beef sausages served with roast potatoes &…"
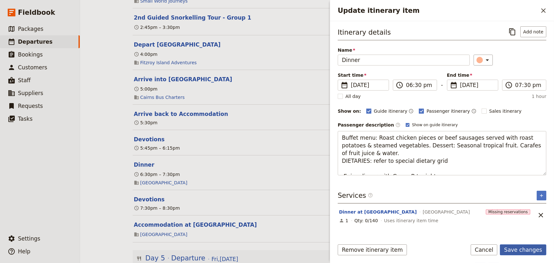
click at [518, 246] on button "Save changes" at bounding box center [523, 249] width 46 height 11
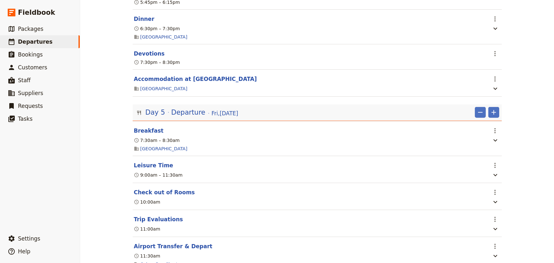
scroll to position [2128, 0]
click at [492, 134] on icon "Actions" at bounding box center [496, 130] width 8 height 8
click at [493, 148] on span "Edit this itinerary item" at bounding box center [517, 151] width 50 height 6
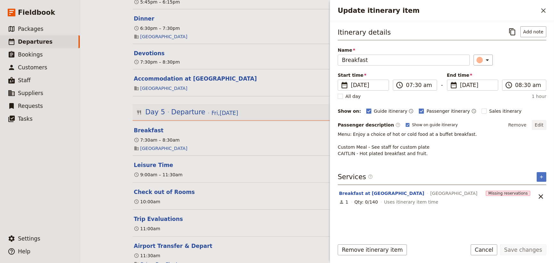
click at [543, 123] on button "Edit" at bounding box center [539, 125] width 14 height 10
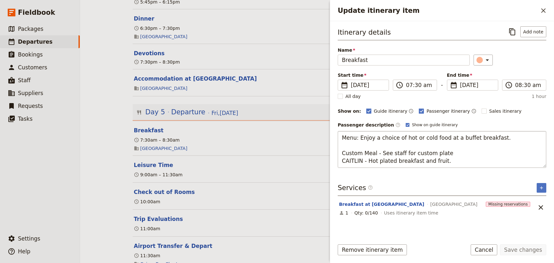
drag, startPoint x: 446, startPoint y: 163, endPoint x: 348, endPoint y: 143, distance: 99.7
click at [348, 143] on textarea "Menu: Enjoy a choice of hot or cold food at a buffet breakfast. Custom Meal - S…" at bounding box center [442, 149] width 209 height 37
type textarea "Menu: Enjoy a choice of hot or cold food at a buffet breakfast. DIETARIES: refe…"
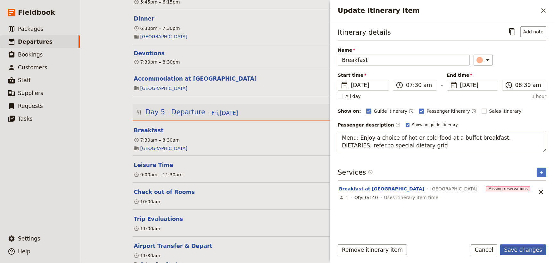
click at [520, 248] on button "Save changes" at bounding box center [523, 249] width 46 height 11
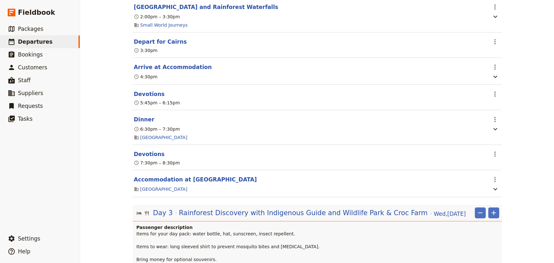
scroll to position [0, 0]
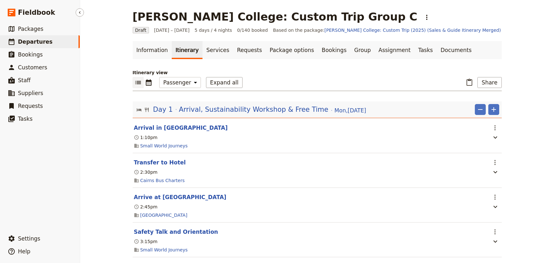
click at [35, 42] on span "Departures" at bounding box center [35, 41] width 35 height 6
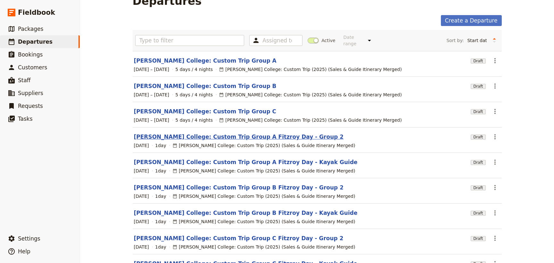
scroll to position [29, 0]
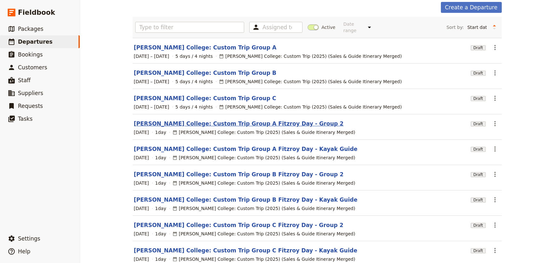
click at [246, 120] on link "[PERSON_NAME] College: Custom Trip Group A Fitzroy Day - Group 2" at bounding box center [239, 124] width 210 height 8
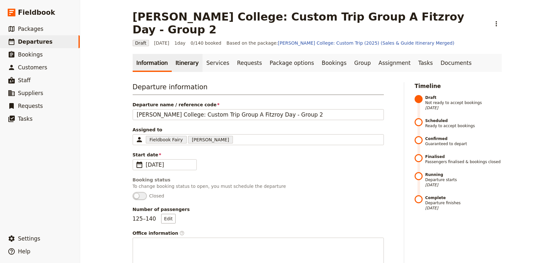
click at [177, 54] on link "Itinerary" at bounding box center [187, 63] width 31 height 18
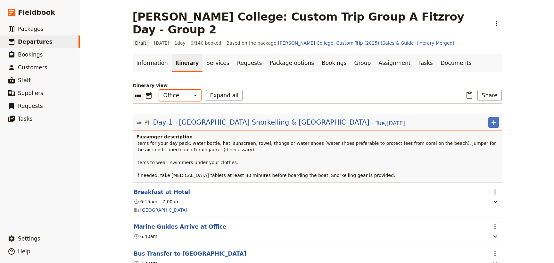
click at [180, 90] on select "Office Guide Passenger Sales" at bounding box center [180, 95] width 42 height 11
click at [159, 90] on select "Office Guide Passenger Sales" at bounding box center [180, 95] width 42 height 11
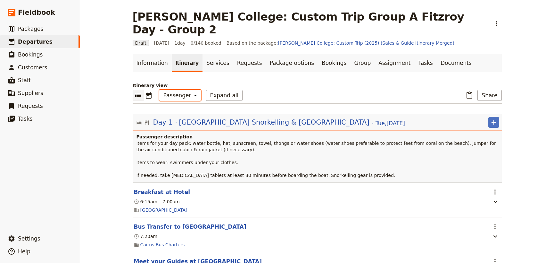
click at [182, 90] on select "Office Guide Passenger Sales" at bounding box center [180, 95] width 42 height 11
select select "STAFF"
click at [159, 90] on select "Office Guide Passenger Sales" at bounding box center [180, 95] width 42 height 11
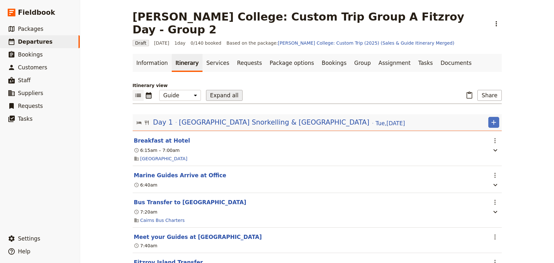
click at [213, 90] on button "Expand all" at bounding box center [224, 95] width 37 height 11
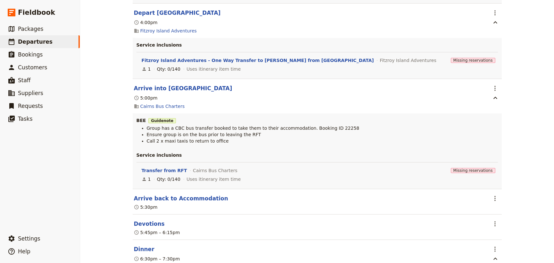
scroll to position [1202, 0]
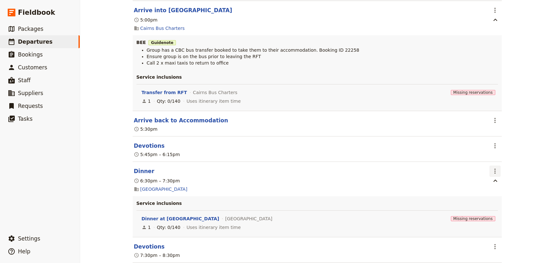
click at [492, 167] on icon "Actions" at bounding box center [496, 171] width 8 height 8
click at [498, 165] on span "Edit this itinerary item" at bounding box center [517, 167] width 50 height 6
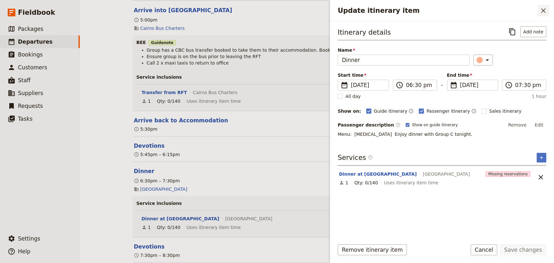
click at [543, 13] on icon "Close drawer" at bounding box center [544, 11] width 8 height 8
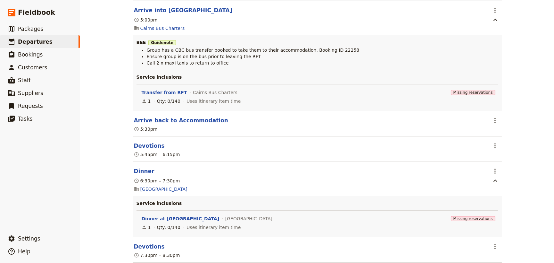
click at [517, 152] on div "[PERSON_NAME][GEOGRAPHIC_DATA]: Custom Trip Group A Fitzroy Day - Group 2 ​ Dra…" at bounding box center [317, 131] width 474 height 263
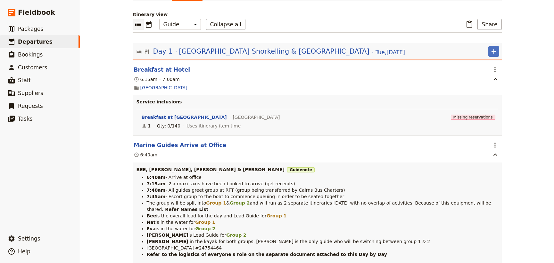
scroll to position [0, 0]
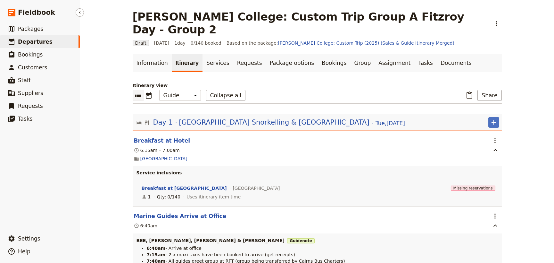
click at [33, 39] on span "Departures" at bounding box center [35, 41] width 35 height 6
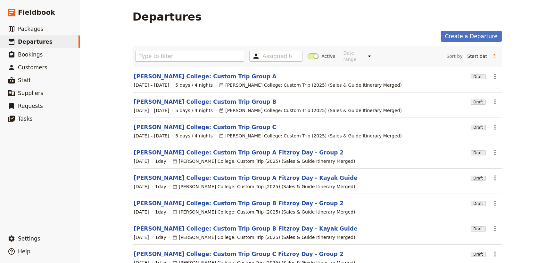
click at [190, 73] on link "[PERSON_NAME] College: Custom Trip Group A" at bounding box center [205, 76] width 143 height 8
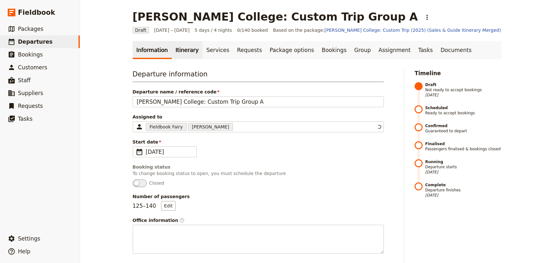
click at [175, 54] on link "Itinerary" at bounding box center [187, 50] width 31 height 18
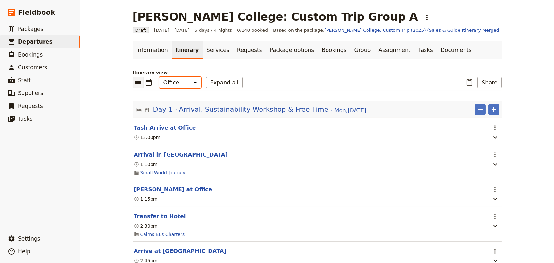
drag, startPoint x: 179, startPoint y: 80, endPoint x: 179, endPoint y: 85, distance: 5.1
click at [179, 80] on select "Office Guide Passenger Sales" at bounding box center [180, 82] width 42 height 11
select select "STAFF"
click at [159, 77] on select "Office Guide Passenger Sales" at bounding box center [180, 82] width 42 height 11
click at [218, 81] on button "Expand all" at bounding box center [224, 82] width 37 height 11
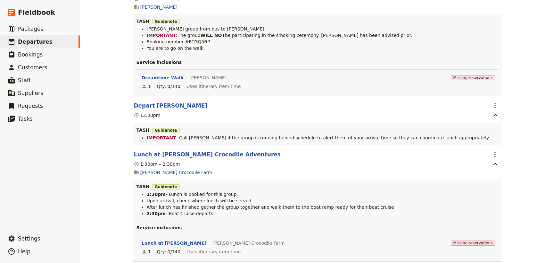
scroll to position [3789, 0]
click at [492, 101] on icon "Actions" at bounding box center [496, 105] width 8 height 8
click at [492, 103] on span "Edit this itinerary item" at bounding box center [517, 105] width 50 height 6
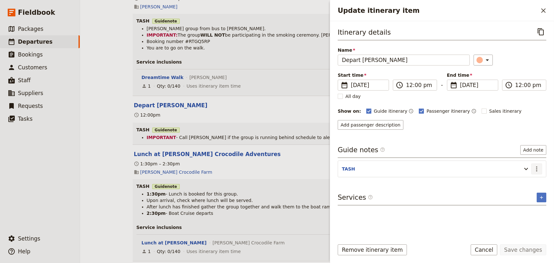
click at [537, 170] on icon "Actions" at bounding box center [536, 168] width 1 height 5
click at [522, 181] on span "Edit note" at bounding box center [519, 182] width 20 height 6
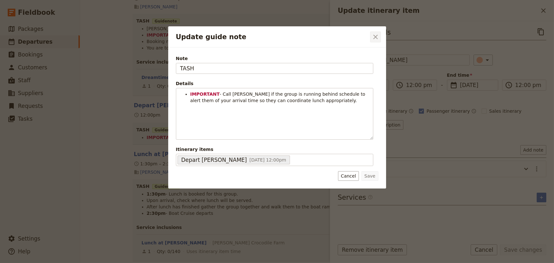
click at [374, 38] on icon "Close dialog" at bounding box center [376, 37] width 4 height 4
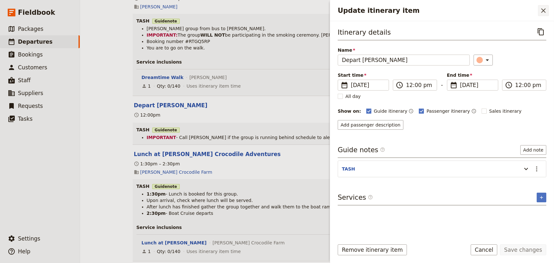
click at [543, 10] on icon "Close drawer" at bounding box center [544, 11] width 8 height 8
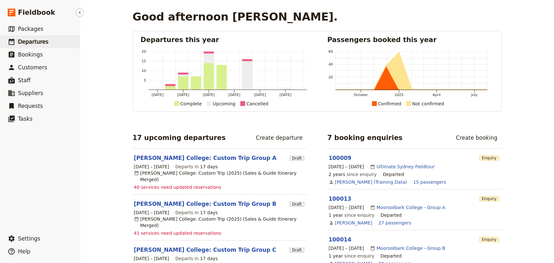
click at [33, 40] on span "Departures" at bounding box center [33, 41] width 30 height 6
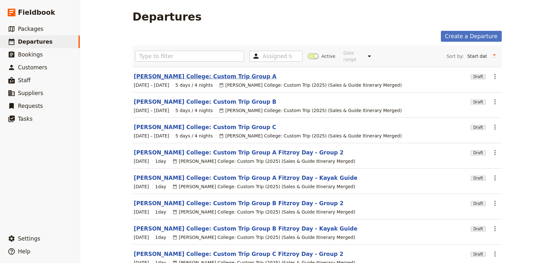
click at [211, 72] on link "[PERSON_NAME] College: Custom Trip Group A" at bounding box center [205, 76] width 143 height 8
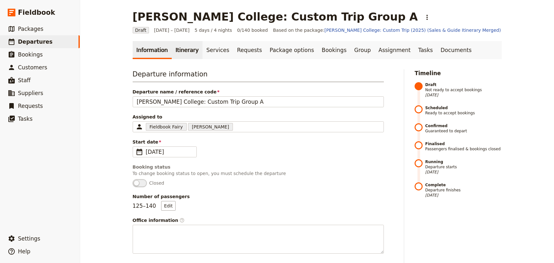
click at [178, 51] on link "Itinerary" at bounding box center [187, 50] width 31 height 18
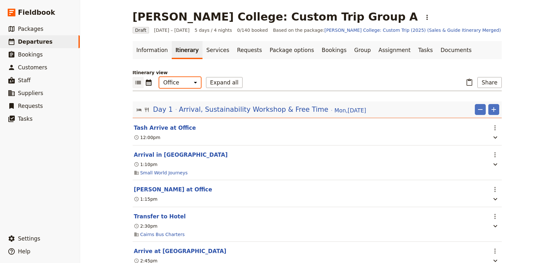
click at [175, 83] on select "Office Guide Passenger Sales" at bounding box center [180, 82] width 42 height 11
select select "PASSENGER"
click at [159, 77] on select "Office Guide Passenger Sales" at bounding box center [180, 82] width 42 height 11
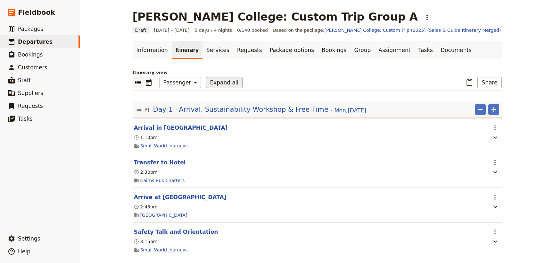
click at [217, 83] on button "Expand all" at bounding box center [224, 82] width 37 height 11
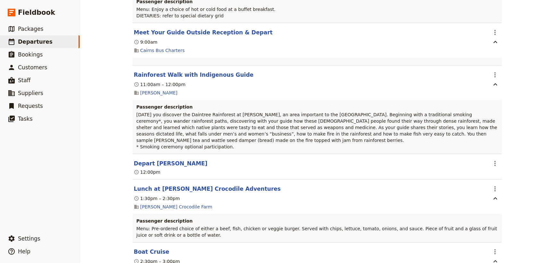
scroll to position [2973, 0]
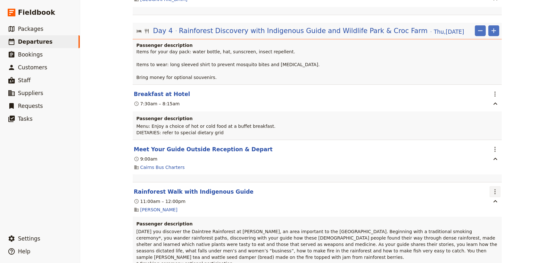
drag, startPoint x: 495, startPoint y: 122, endPoint x: 496, endPoint y: 125, distance: 3.3
click at [495, 188] on icon "Actions" at bounding box center [496, 192] width 8 height 8
click at [497, 134] on span "Edit this itinerary item" at bounding box center [517, 134] width 50 height 6
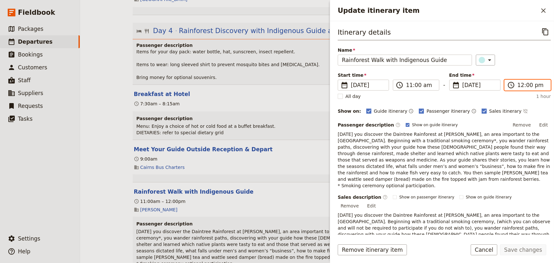
click at [523, 84] on input "12:00 pm" at bounding box center [532, 85] width 29 height 8
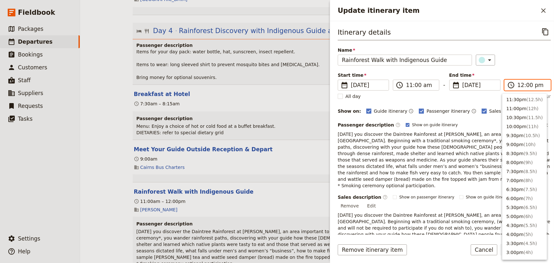
scroll to position [208, 0]
click at [526, 84] on input "12:00 pm" at bounding box center [532, 85] width 29 height 8
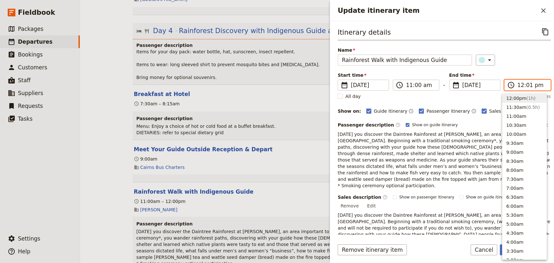
type input "12:15 pm"
click at [524, 72] on div "Start time ​ 4 Sep 2025 04/09/2025 2025-09-04 11:00 ​ 11:00 am - End time ​ 4 S…" at bounding box center [444, 81] width 213 height 19
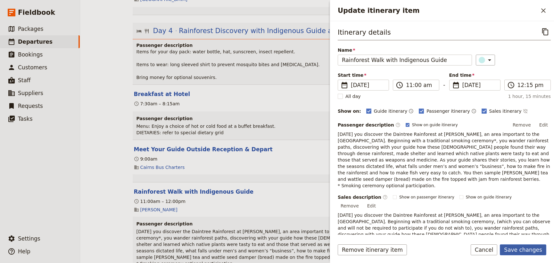
click at [517, 250] on button "Save changes" at bounding box center [523, 249] width 46 height 11
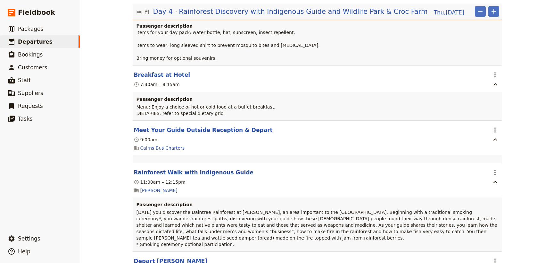
scroll to position [3002, 0]
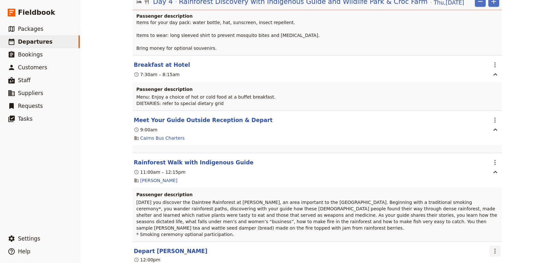
click at [492, 247] on icon "Actions" at bounding box center [496, 251] width 8 height 8
click at [493, 187] on span "Edit this itinerary item" at bounding box center [517, 187] width 50 height 6
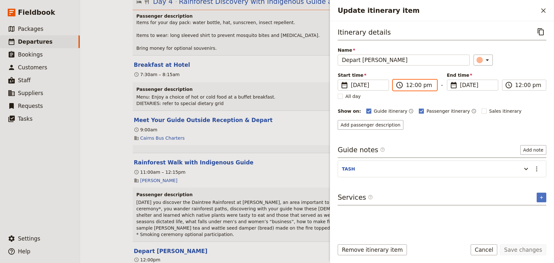
click at [407, 83] on input "12:00 pm" at bounding box center [419, 85] width 27 height 8
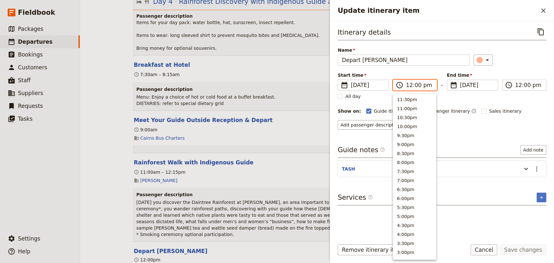
scroll to position [208, 0]
click at [415, 84] on input "12:00 pm" at bounding box center [419, 85] width 27 height 8
type input "12:30 pm"
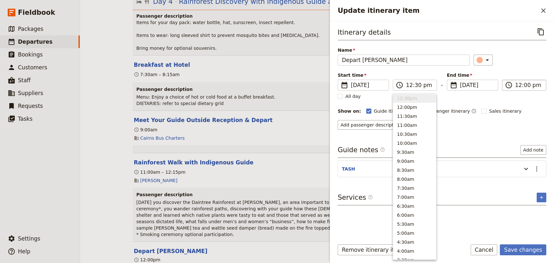
type input "12:30 pm"
click at [518, 84] on input "12:30 pm" at bounding box center [529, 85] width 27 height 8
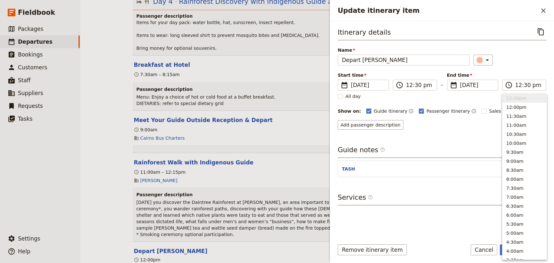
click at [519, 74] on div "Start time ​ 4 Sep 2025 04/09/2025 2025-09-04 12:30 ​ 12:30 pm - End time ​ 4 S…" at bounding box center [442, 81] width 209 height 19
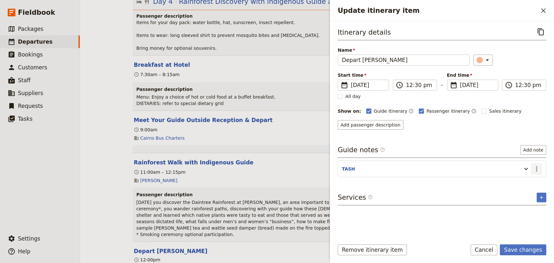
click at [537, 167] on icon "Actions" at bounding box center [537, 169] width 8 height 8
click at [531, 180] on span "Edit note" at bounding box center [524, 182] width 30 height 6
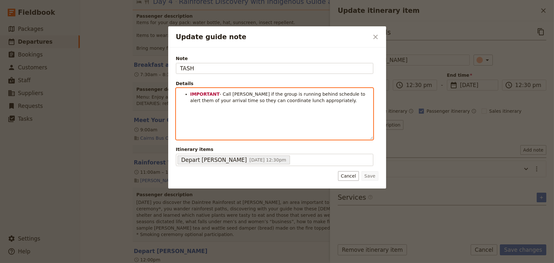
click at [189, 93] on ul "IMPORTANT - Call Hartley's if the group is running behind schedule to alert the…" at bounding box center [274, 97] width 189 height 13
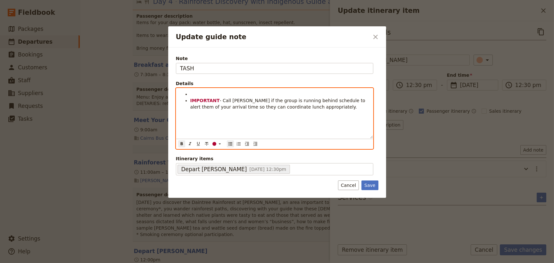
click at [194, 94] on li "Update guide note" at bounding box center [279, 94] width 179 height 6
click at [190, 93] on span "Cairns Bus Charters is due to depart" at bounding box center [230, 93] width 81 height 5
drag, startPoint x: 207, startPoint y: 93, endPoint x: 189, endPoint y: 93, distance: 18.3
click at [189, 93] on ul "12:30pm - Cairns Bus Charters is due to depart IMPORTANT - Call Hartley's if th…" at bounding box center [274, 100] width 189 height 19
click at [181, 144] on icon "Format bold" at bounding box center [182, 143] width 2 height 3
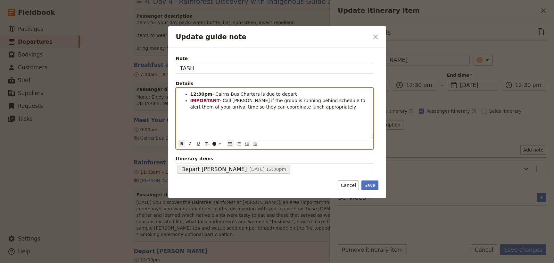
click at [224, 108] on span "- Call [PERSON_NAME] if the group is running behind schedule to alert them of y…" at bounding box center [278, 104] width 177 height 12
click at [289, 96] on li "12:30pm - Cairns Bus Charters is due to depart" at bounding box center [279, 94] width 179 height 6
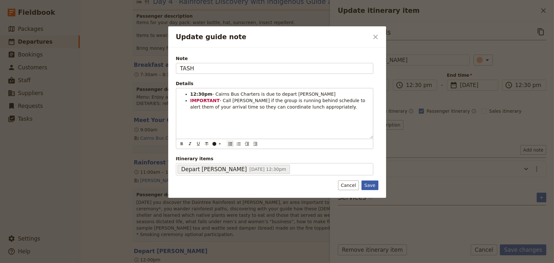
click at [370, 185] on button "Save" at bounding box center [370, 185] width 17 height 10
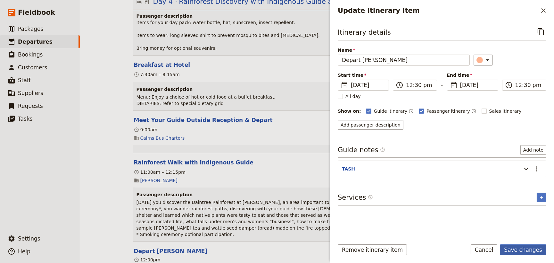
click at [523, 249] on button "Save changes" at bounding box center [523, 249] width 46 height 11
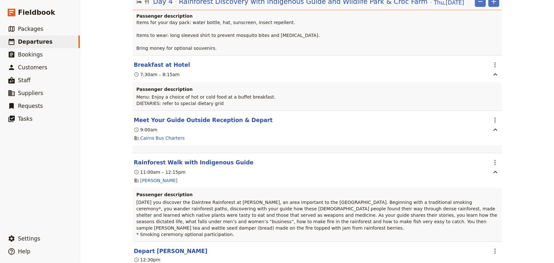
scroll to position [3031, 0]
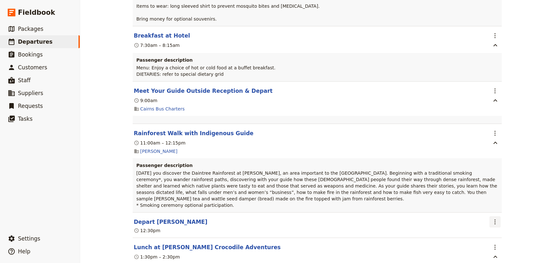
click at [494, 218] on icon "Actions" at bounding box center [496, 222] width 8 height 8
click at [495, 159] on span "Edit this itinerary item" at bounding box center [517, 158] width 50 height 6
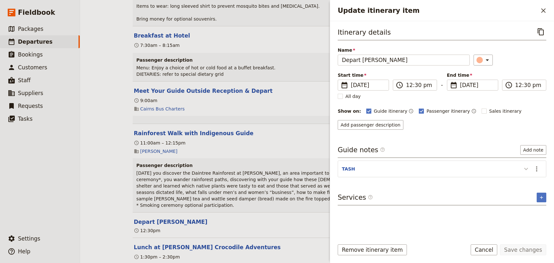
click at [524, 168] on icon "Update itinerary item" at bounding box center [527, 169] width 8 height 8
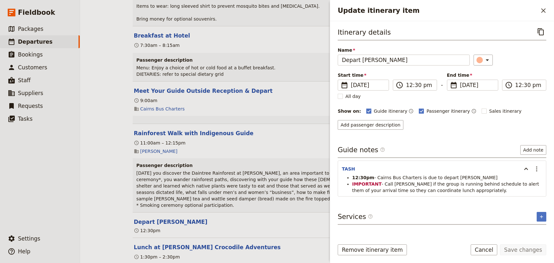
drag, startPoint x: 485, startPoint y: 177, endPoint x: 351, endPoint y: 177, distance: 134.3
click at [351, 177] on ul "12:30pm - Cairns Bus Charters is due to depart Mossman Gorge IMPORTANT - Call H…" at bounding box center [442, 183] width 200 height 19
copy li "12:30pm - Cairns Bus Charters is due to depart Mossman Gorge"
click at [543, 10] on icon "Close drawer" at bounding box center [544, 10] width 4 height 4
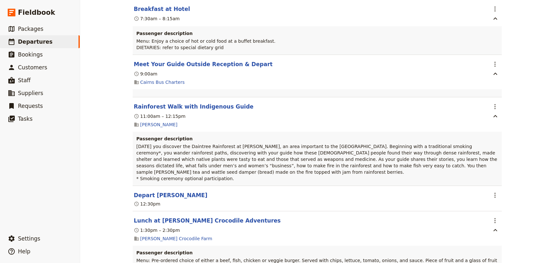
scroll to position [3060, 0]
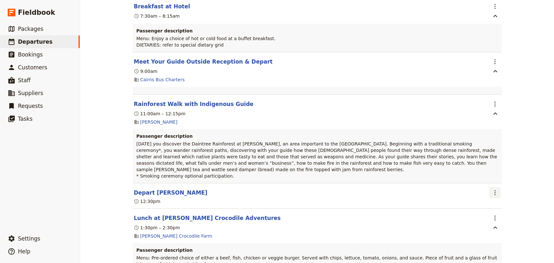
click at [495, 190] on icon "Actions" at bounding box center [495, 192] width 1 height 5
click at [494, 127] on span "Edit this itinerary item" at bounding box center [517, 129] width 50 height 6
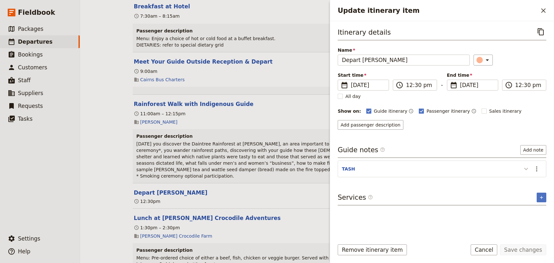
click at [525, 168] on icon "Update itinerary item" at bounding box center [527, 169] width 8 height 8
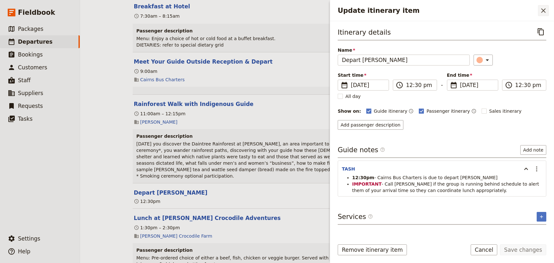
click at [545, 11] on icon "Close drawer" at bounding box center [544, 11] width 8 height 8
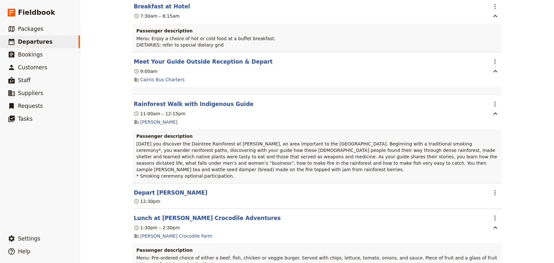
click at [523, 139] on div "Mueller College: Custom Trip Group A ​ Draft 1 – 5 Sep 2025 5 days / 4 nights 0…" at bounding box center [317, 131] width 474 height 263
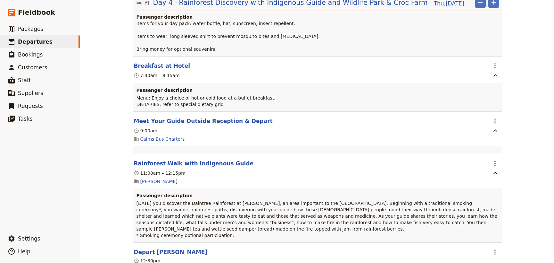
scroll to position [2973, 0]
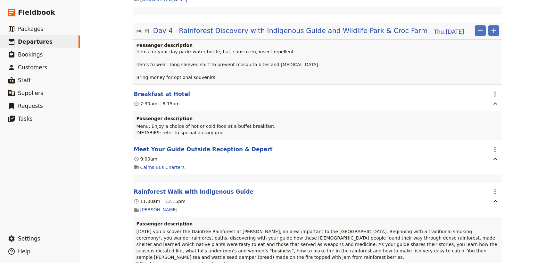
click at [520, 87] on div "Mueller College: Custom Trip Group A ​ Draft 1 – 5 Sep 2025 5 days / 4 nights 0…" at bounding box center [317, 131] width 474 height 263
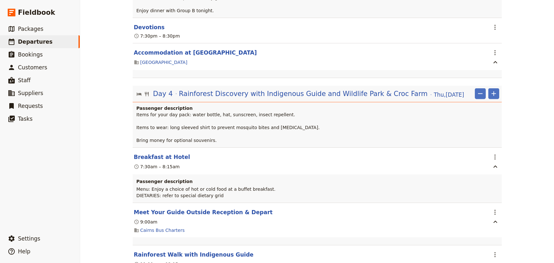
scroll to position [2856, 0]
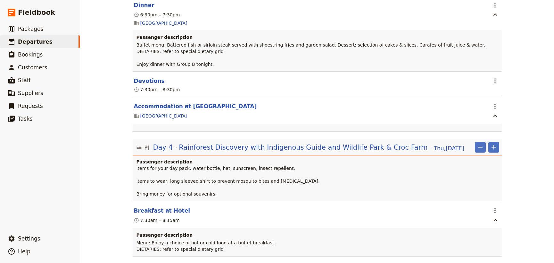
click at [520, 87] on div "Mueller College: Custom Trip Group A ​ Draft 1 – 5 Sep 2025 5 days / 4 nights 0…" at bounding box center [317, 131] width 474 height 263
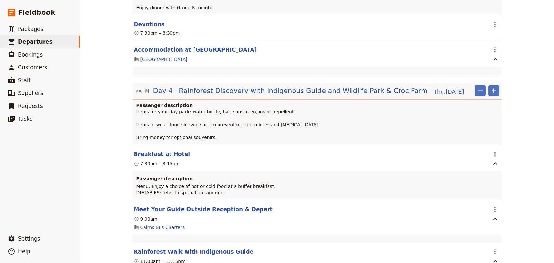
scroll to position [2914, 0]
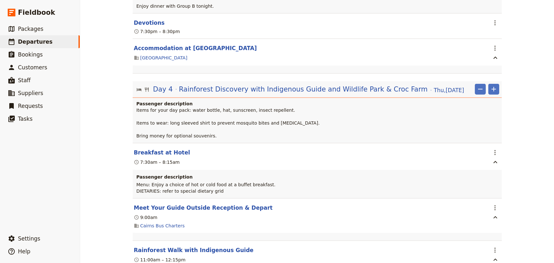
click at [519, 135] on div "Mueller College: Custom Trip Group A ​ Draft 1 – 5 Sep 2025 5 days / 4 nights 0…" at bounding box center [317, 131] width 474 height 263
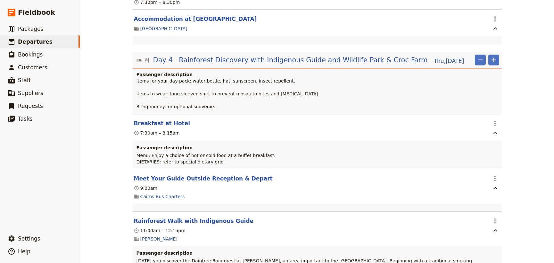
scroll to position [2973, 0]
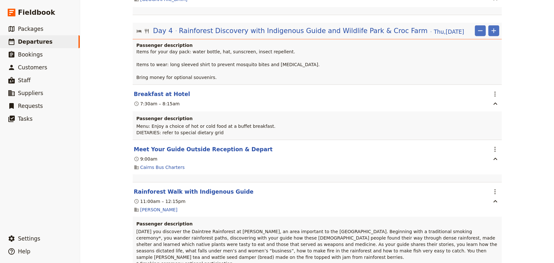
click at [529, 119] on div "Mueller College: Custom Trip Group A ​ Draft 1 – 5 Sep 2025 5 days / 4 nights 0…" at bounding box center [317, 131] width 474 height 263
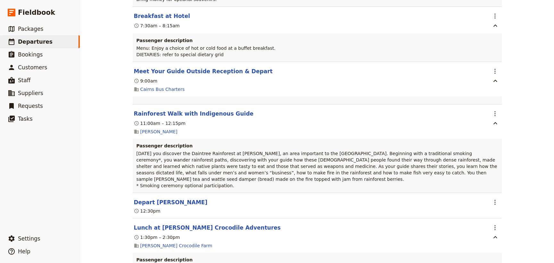
scroll to position [3060, 0]
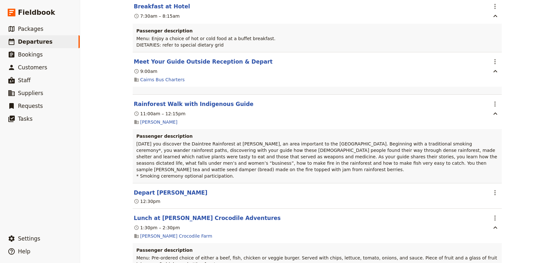
click at [534, 115] on div "Mueller College: Custom Trip Group A ​ Draft 1 – 5 Sep 2025 5 days / 4 nights 0…" at bounding box center [317, 131] width 474 height 263
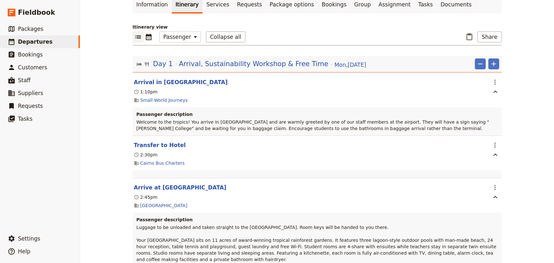
scroll to position [0, 0]
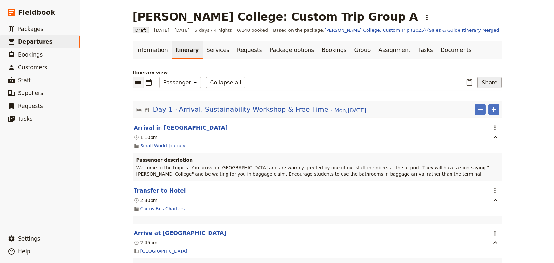
click at [491, 79] on button "Share" at bounding box center [490, 82] width 24 height 11
click at [475, 115] on span "Passenger itinerary" at bounding box center [472, 114] width 43 height 6
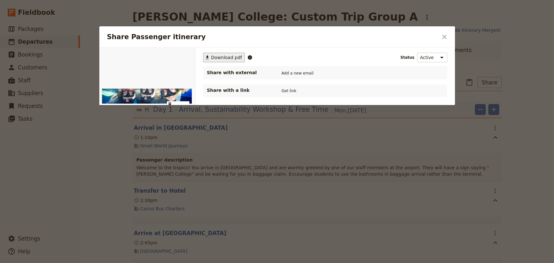
click at [228, 57] on span "Download pdf" at bounding box center [226, 57] width 31 height 6
click at [443, 37] on icon "Close dialog" at bounding box center [445, 37] width 8 height 8
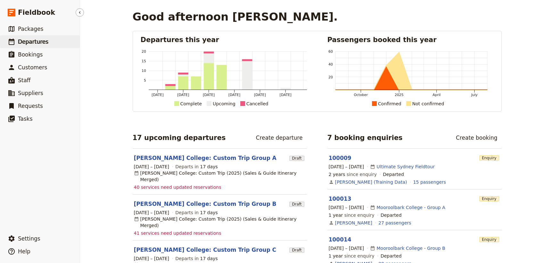
click at [22, 38] on span "Departures" at bounding box center [33, 41] width 30 height 6
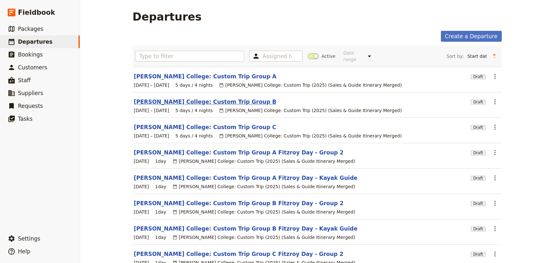
click at [193, 98] on link "[PERSON_NAME] College: Custom Trip Group B" at bounding box center [205, 102] width 143 height 8
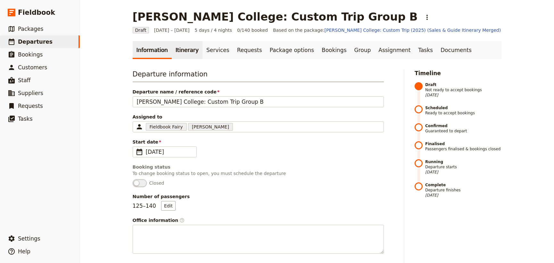
click at [176, 53] on link "Itinerary" at bounding box center [187, 50] width 31 height 18
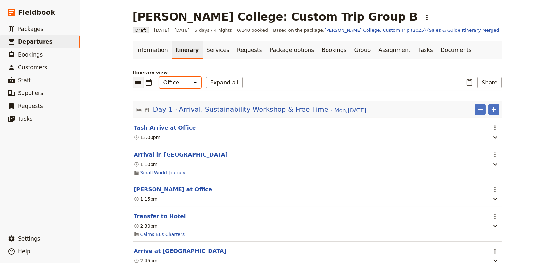
click at [179, 83] on select "Office Guide Passenger Sales" at bounding box center [180, 82] width 42 height 11
select select "PASSENGER"
click at [159, 77] on select "Office Guide Passenger Sales" at bounding box center [180, 82] width 42 height 11
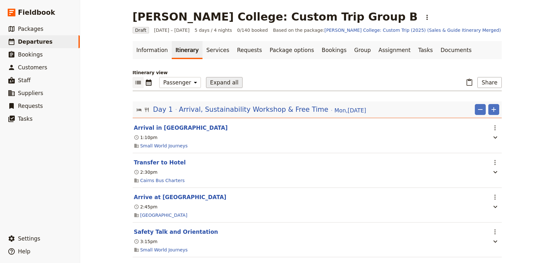
click at [216, 82] on button "Expand all" at bounding box center [224, 82] width 37 height 11
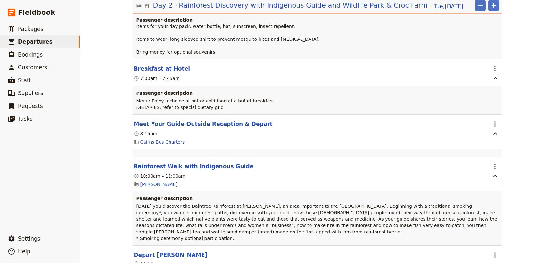
scroll to position [641, 0]
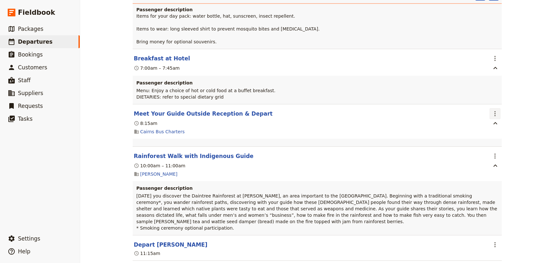
click at [492, 110] on icon "Actions" at bounding box center [496, 114] width 8 height 8
click at [500, 121] on span "Edit this itinerary item" at bounding box center [517, 122] width 50 height 6
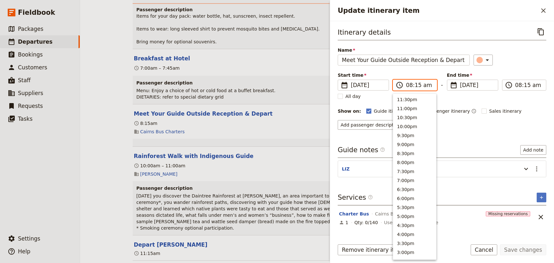
click at [416, 86] on input "08:15 am" at bounding box center [419, 85] width 27 height 8
click at [417, 85] on input "08:15 am" at bounding box center [419, 85] width 27 height 8
type input "08:00 am"
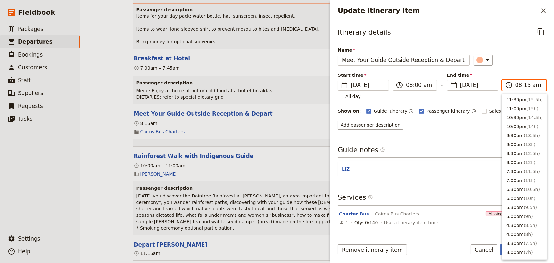
click at [526, 84] on input "08:15 am" at bounding box center [529, 85] width 27 height 8
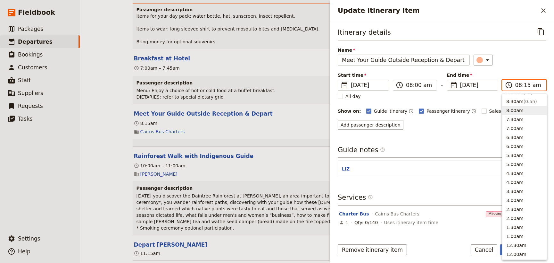
click at [525, 85] on input "08:15 am" at bounding box center [529, 85] width 27 height 8
type input "08:00 am"
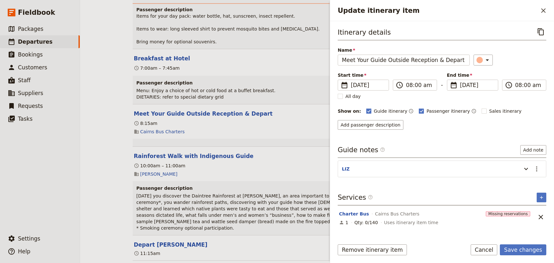
click at [523, 68] on div "Itinerary details ​ Name Meet Your Guide Outside Reception & Depart ​ Start tim…" at bounding box center [442, 77] width 209 height 103
click at [526, 167] on icon "Update itinerary item" at bounding box center [527, 169] width 8 height 8
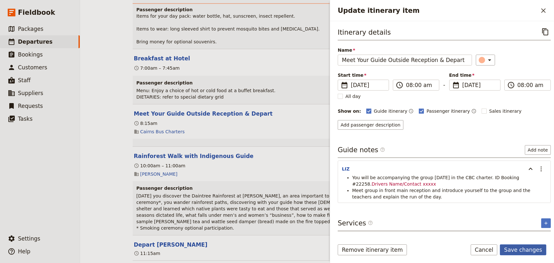
click at [528, 250] on button "Save changes" at bounding box center [523, 249] width 46 height 11
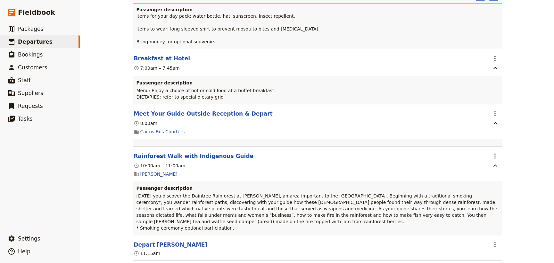
click at [509, 159] on div "Mueller College: Custom Trip Group B ​ Draft 1 – 5 Sep 2025 5 days / 4 nights 0…" at bounding box center [317, 131] width 474 height 263
click at [518, 90] on div "Mueller College: Custom Trip Group B ​ Draft 1 – 5 Sep 2025 5 days / 4 nights 0…" at bounding box center [317, 131] width 474 height 263
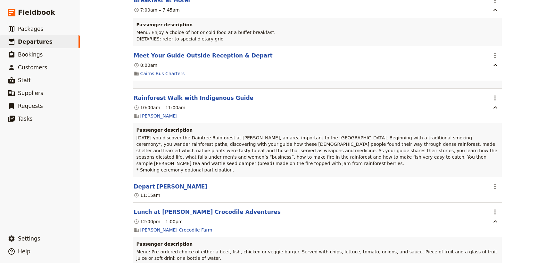
scroll to position [728, 0]
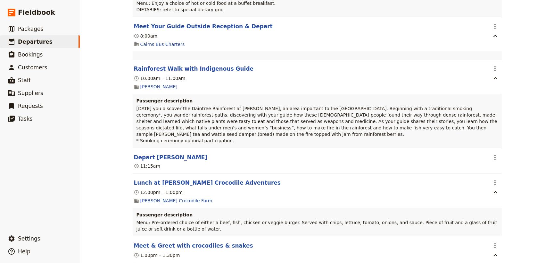
click at [521, 138] on div "Mueller College: Custom Trip Group B ​ Draft 1 – 5 Sep 2025 5 days / 4 nights 0…" at bounding box center [317, 131] width 474 height 263
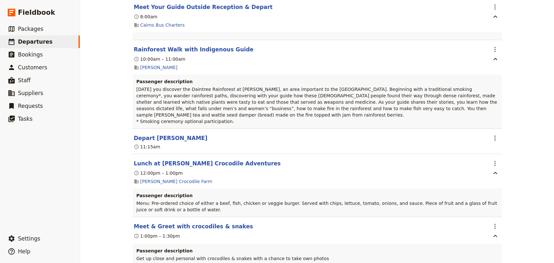
scroll to position [758, 0]
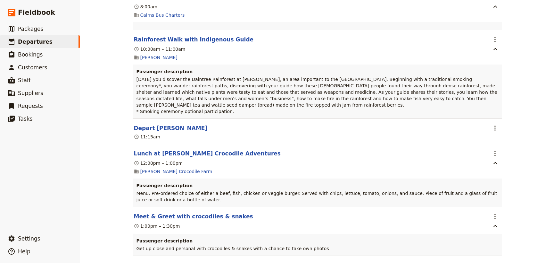
click at [524, 151] on div "Mueller College: Custom Trip Group B ​ Draft 1 – 5 Sep 2025 5 days / 4 nights 0…" at bounding box center [317, 131] width 474 height 263
click at [495, 37] on icon "Actions" at bounding box center [495, 39] width 1 height 5
click at [496, 48] on span "Edit this itinerary item" at bounding box center [517, 48] width 50 height 6
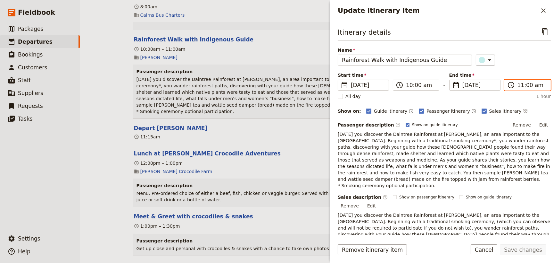
click at [525, 83] on input "11:00 am" at bounding box center [532, 85] width 29 height 8
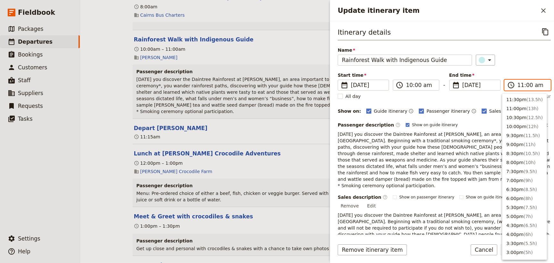
scroll to position [225, 0]
click at [525, 86] on input "11:00 am" at bounding box center [532, 85] width 29 height 8
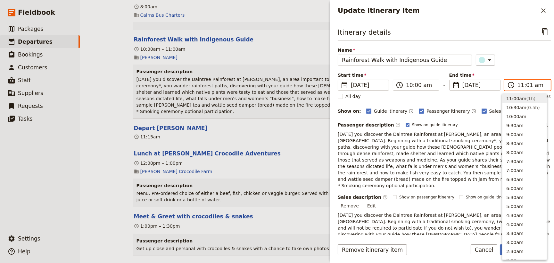
type input "11:15 am"
click at [525, 61] on div "​" at bounding box center [513, 60] width 75 height 11
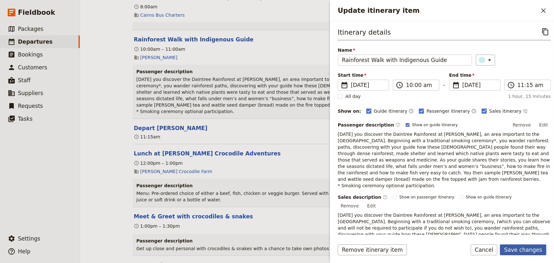
click at [525, 250] on button "Save changes" at bounding box center [523, 249] width 46 height 11
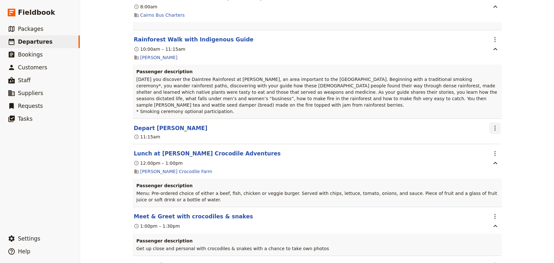
click at [492, 124] on icon "Actions" at bounding box center [496, 128] width 8 height 8
click at [498, 131] on span "Edit this itinerary item" at bounding box center [517, 130] width 50 height 6
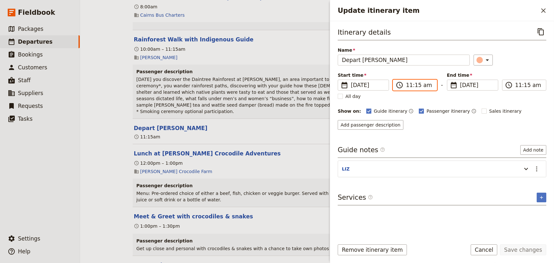
click at [408, 86] on input "11:15 am" at bounding box center [419, 85] width 27 height 8
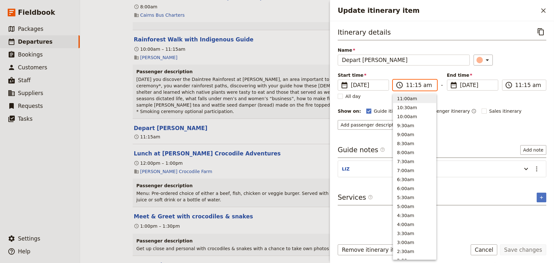
click at [417, 84] on input "11:15 am" at bounding box center [419, 85] width 27 height 8
type input "11:30 am"
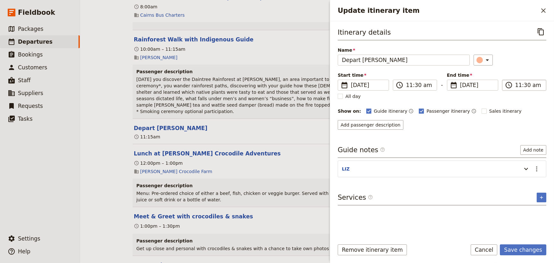
click at [523, 85] on input "11:30 am" at bounding box center [529, 85] width 27 height 8
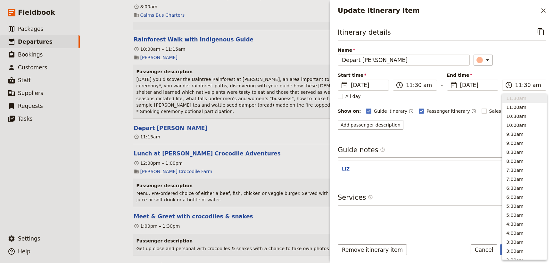
click at [525, 75] on div "Start time ​ 2 Sep 2025 02/09/2025 2025-09-02 11:30 ​ 11:30 am - End time ​ 2 S…" at bounding box center [442, 81] width 209 height 19
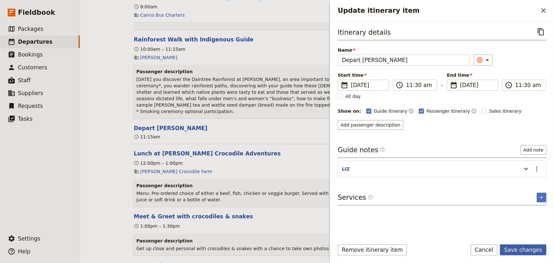
click at [516, 250] on button "Save changes" at bounding box center [523, 249] width 46 height 11
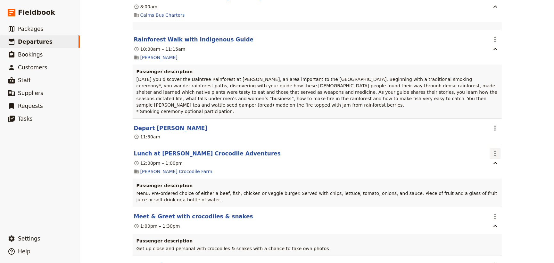
click at [490, 148] on button "​" at bounding box center [495, 153] width 11 height 11
click at [495, 154] on span "Edit this itinerary item" at bounding box center [517, 156] width 50 height 6
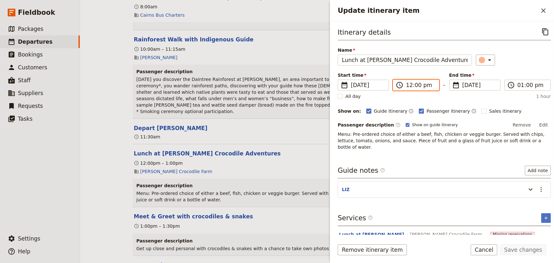
click at [416, 85] on input "12:00 pm" at bounding box center [420, 85] width 29 height 8
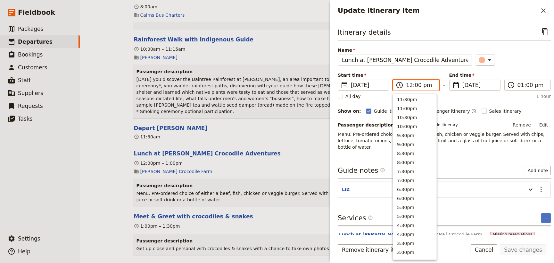
scroll to position [208, 0]
click at [415, 85] on input "12:00 pm" at bounding box center [420, 85] width 29 height 8
type input "12:30 pm"
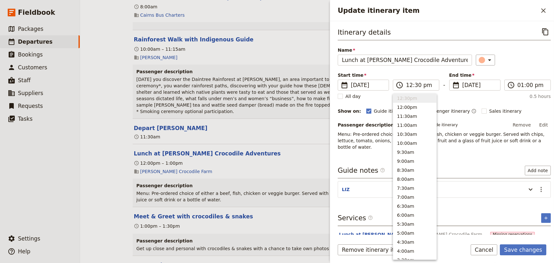
click at [510, 65] on div "Itinerary details ​ Name Lunch at Hartley's Crocodile Adventures ​ Start time ​…" at bounding box center [444, 88] width 213 height 124
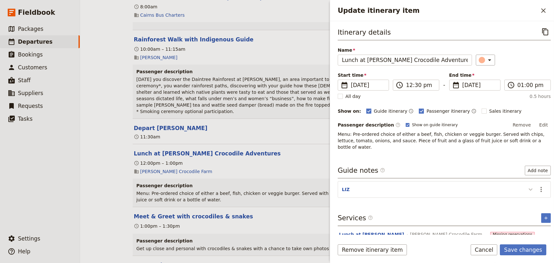
click at [529, 188] on icon "Update itinerary item" at bounding box center [531, 189] width 4 height 2
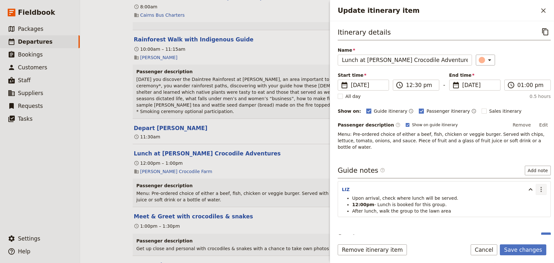
click at [538, 185] on icon "Actions" at bounding box center [542, 189] width 8 height 8
click at [528, 197] on span "Edit note" at bounding box center [519, 196] width 20 height 6
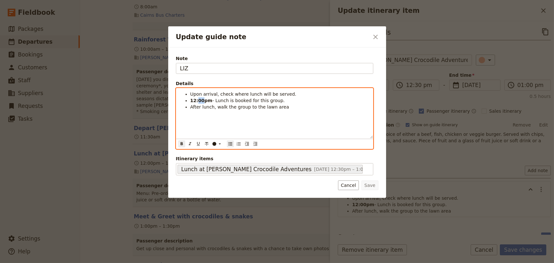
drag, startPoint x: 202, startPoint y: 99, endPoint x: 196, endPoint y: 99, distance: 5.8
click at [196, 99] on strong "12:00pm" at bounding box center [201, 100] width 22 height 5
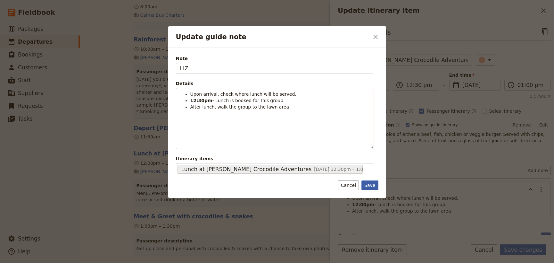
click at [373, 184] on button "Save" at bounding box center [370, 185] width 17 height 10
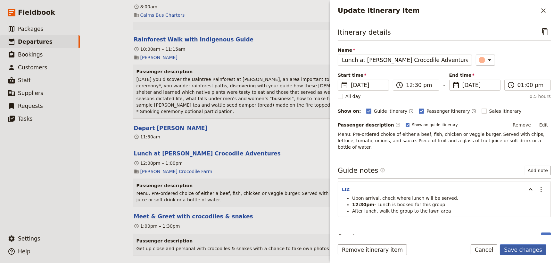
click at [518, 250] on button "Save changes" at bounding box center [523, 249] width 46 height 11
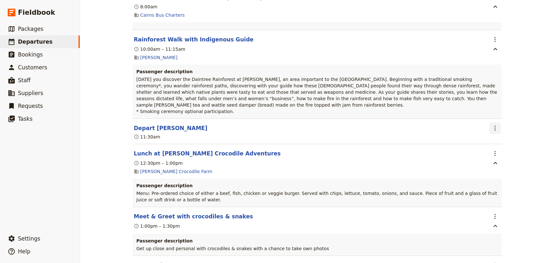
click at [492, 124] on icon "Actions" at bounding box center [496, 128] width 8 height 8
click at [497, 131] on span "Edit this itinerary item" at bounding box center [517, 130] width 50 height 6
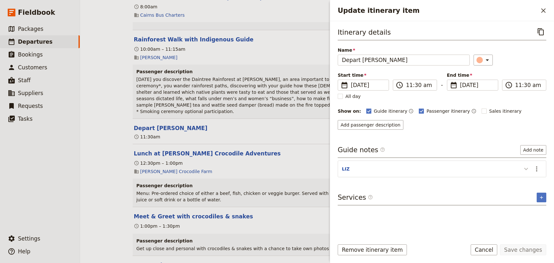
click at [524, 169] on icon "Update itinerary item" at bounding box center [527, 169] width 8 height 8
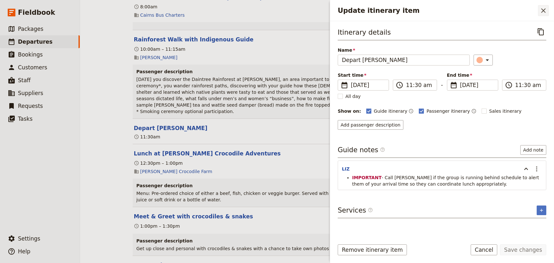
click at [544, 13] on icon "Close drawer" at bounding box center [544, 11] width 8 height 8
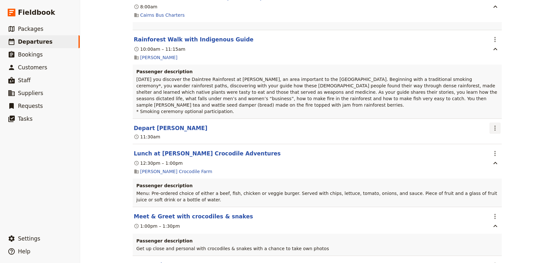
click at [492, 124] on icon "Actions" at bounding box center [496, 128] width 8 height 8
click at [495, 130] on span "Edit this itinerary item" at bounding box center [517, 130] width 50 height 6
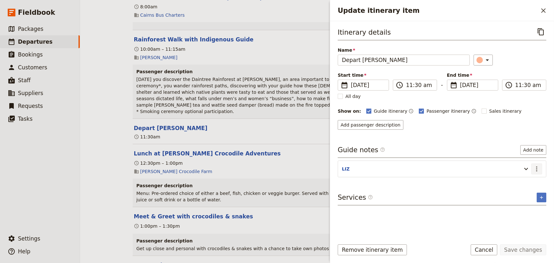
click at [537, 168] on icon "Actions" at bounding box center [536, 168] width 1 height 5
click at [531, 182] on span "Edit note" at bounding box center [524, 182] width 30 height 6
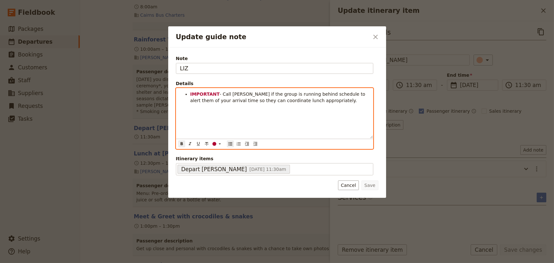
click at [189, 94] on ul "IMPORTANT - Call Hartley's if the group is running behind schedule to alert the…" at bounding box center [274, 97] width 189 height 13
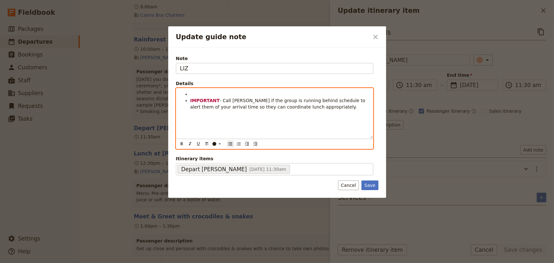
click at [192, 92] on li "Update guide note" at bounding box center [279, 94] width 179 height 6
paste div "Update guide note"
click at [193, 93] on strong "12:30pm" at bounding box center [201, 93] width 22 height 5
click at [203, 93] on strong "11:30pm" at bounding box center [201, 93] width 22 height 5
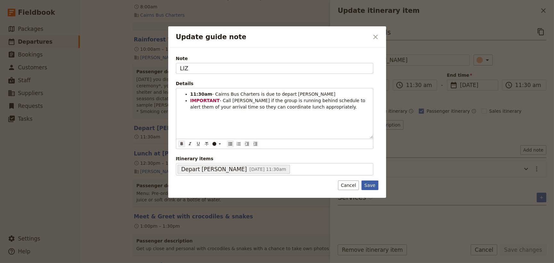
click at [369, 183] on button "Save" at bounding box center [370, 185] width 17 height 10
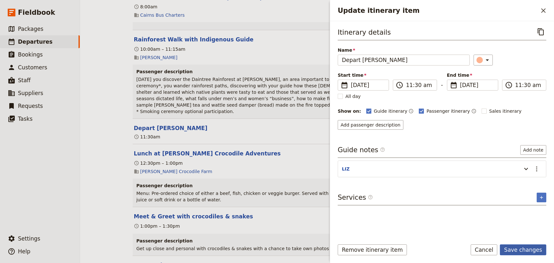
click at [518, 248] on button "Save changes" at bounding box center [523, 249] width 46 height 11
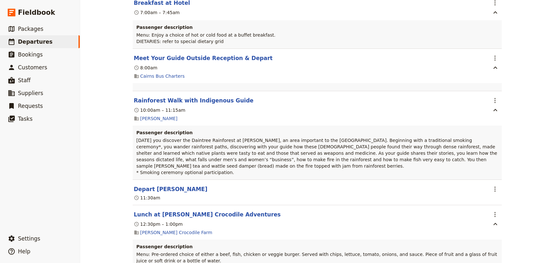
scroll to position [699, 0]
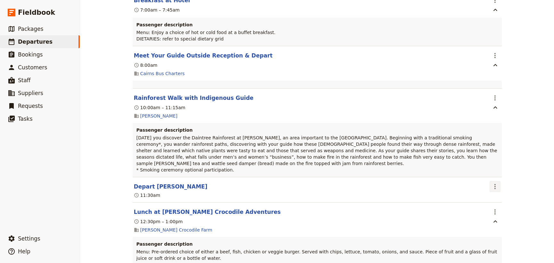
click at [494, 182] on icon "Actions" at bounding box center [496, 186] width 8 height 8
click at [495, 188] on span "Edit this itinerary item" at bounding box center [517, 189] width 50 height 6
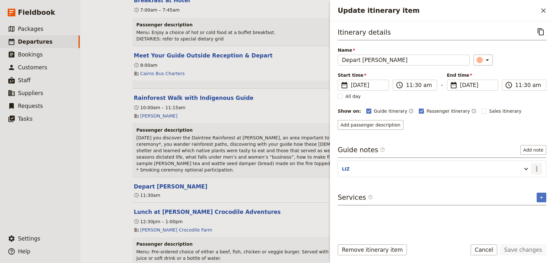
click at [539, 169] on icon "Actions" at bounding box center [537, 169] width 8 height 8
click at [525, 181] on span "Edit note" at bounding box center [519, 182] width 20 height 6
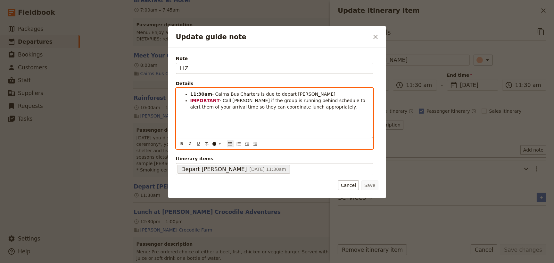
drag, startPoint x: 322, startPoint y: 94, endPoint x: 191, endPoint y: 94, distance: 131.1
click at [191, 94] on li "11:30am - Cairns Bus Charters is due to depart Mossman Gorge" at bounding box center [279, 94] width 179 height 6
copy li "11:30am - Cairns Bus Charters is due to depart Mossman Gorge"
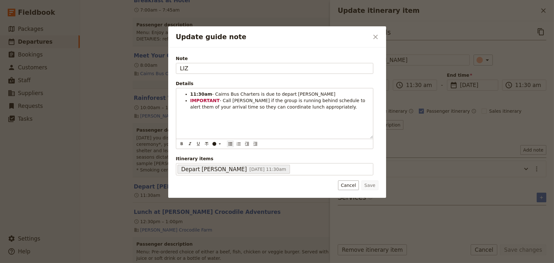
click at [379, 84] on div "Note LIZ Details 11:30am - Cairns Bus Charters is due to depart Mossman Gorge I…" at bounding box center [277, 122] width 218 height 150
click at [372, 37] on icon "Close dialog" at bounding box center [376, 37] width 8 height 8
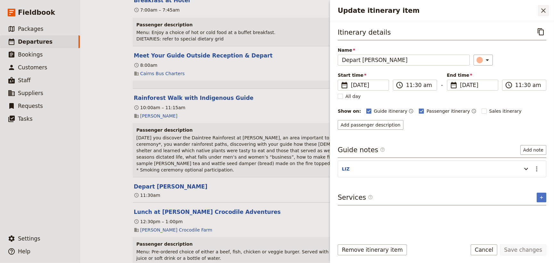
click at [542, 13] on icon "Close drawer" at bounding box center [544, 11] width 8 height 8
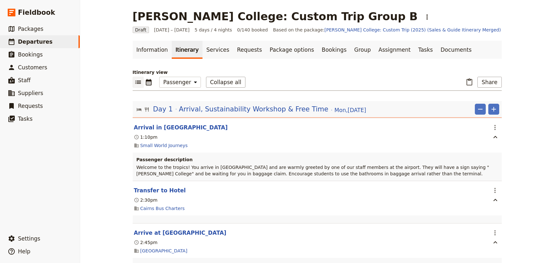
scroll to position [0, 0]
click at [483, 82] on button "Share" at bounding box center [490, 82] width 24 height 11
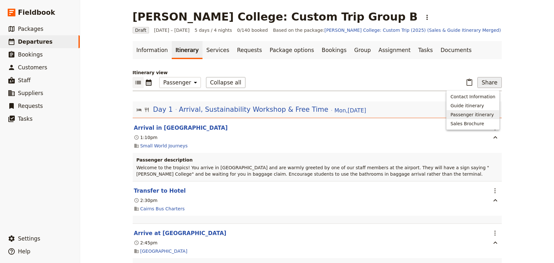
click at [472, 113] on span "Passenger itinerary" at bounding box center [472, 114] width 43 height 6
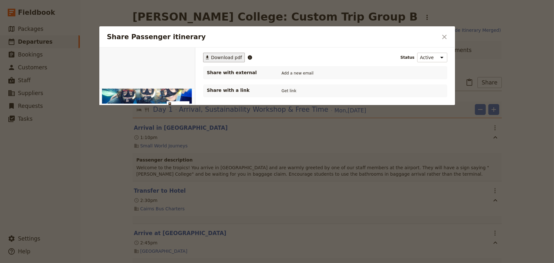
click at [214, 58] on span "Download pdf" at bounding box center [226, 57] width 31 height 6
click at [444, 38] on icon "Close dialog" at bounding box center [444, 37] width 4 height 4
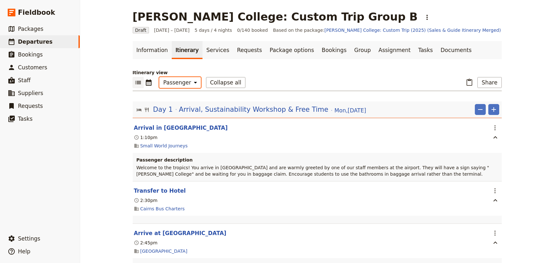
click at [177, 86] on select "Office Guide Passenger Sales" at bounding box center [180, 82] width 42 height 11
drag, startPoint x: 293, startPoint y: 81, endPoint x: 280, endPoint y: 82, distance: 13.2
click at [293, 81] on div "​ ​ Office Guide Passenger Sales Collapse all ​ Share" at bounding box center [317, 84] width 369 height 14
click at [214, 82] on button "Collapse all" at bounding box center [226, 82] width 40 height 11
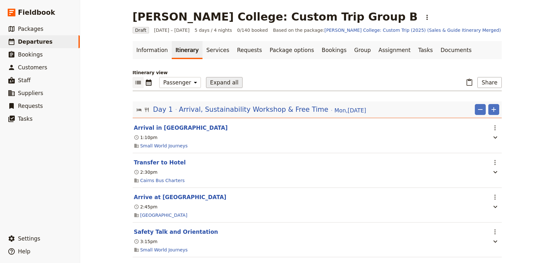
click at [214, 82] on button "Expand all" at bounding box center [224, 82] width 37 height 11
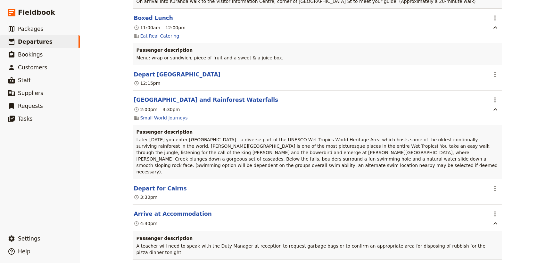
scroll to position [3410, 0]
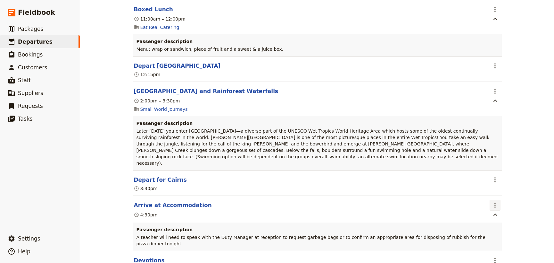
click at [494, 201] on icon "Actions" at bounding box center [496, 205] width 8 height 8
click at [498, 142] on span "Edit this itinerary item" at bounding box center [517, 142] width 50 height 6
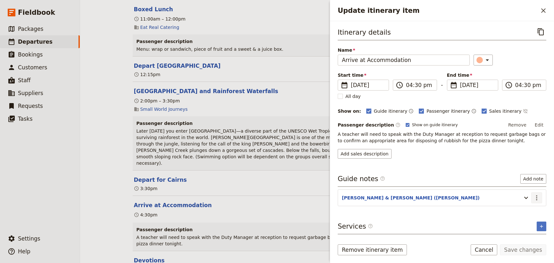
click at [538, 197] on icon "Actions" at bounding box center [537, 198] width 8 height 8
click at [541, 123] on button "Edit" at bounding box center [539, 125] width 14 height 10
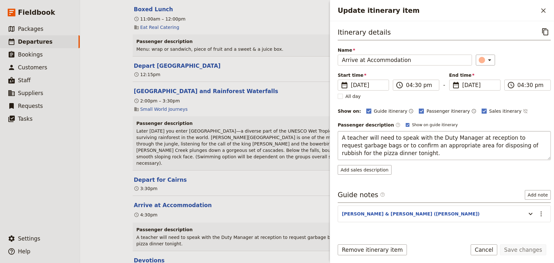
drag, startPoint x: 390, startPoint y: 154, endPoint x: 341, endPoint y: 138, distance: 51.1
click at [341, 138] on textarea "A teacher will need to speak with the Duty Manager at reception to request garb…" at bounding box center [444, 145] width 213 height 29
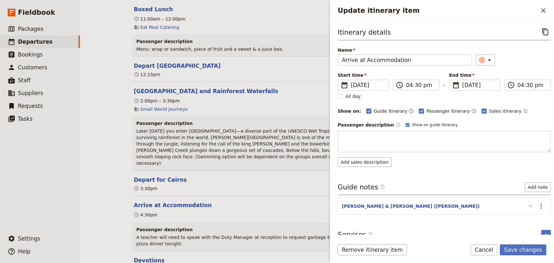
click at [526, 206] on div "Itinerary details ​ Name Arrive at Accommodation ​ Start time ​ 4 Sep 2025 04/0…" at bounding box center [444, 129] width 213 height 207
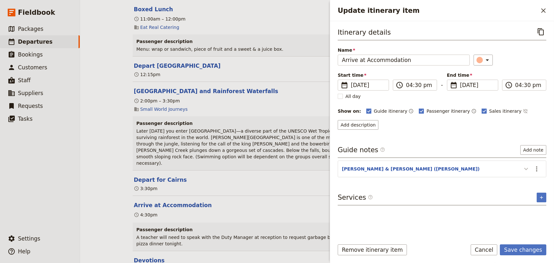
click at [524, 169] on icon "Update itinerary item" at bounding box center [527, 169] width 8 height 8
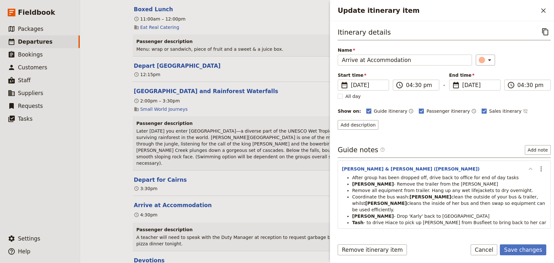
click at [527, 169] on icon "Update itinerary item" at bounding box center [531, 169] width 8 height 8
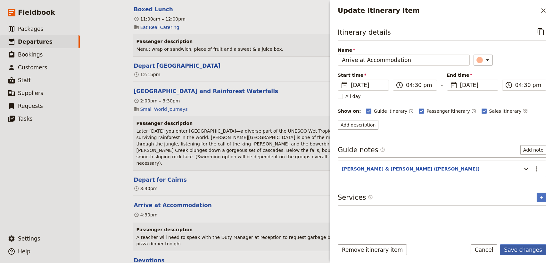
click at [528, 250] on button "Save changes" at bounding box center [523, 249] width 46 height 11
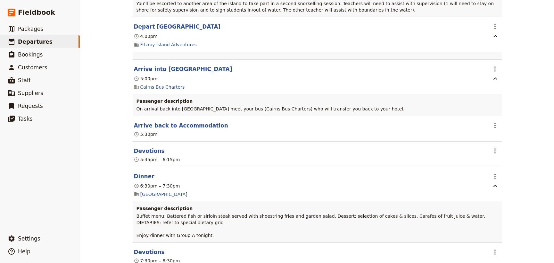
scroll to position [2769, 0]
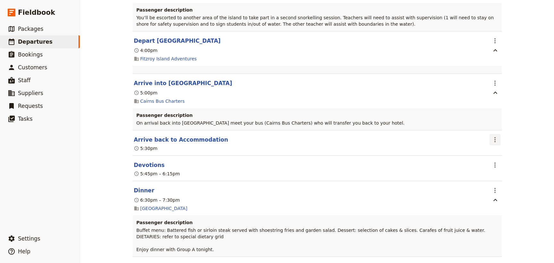
click at [492, 136] on icon "Actions" at bounding box center [496, 140] width 8 height 8
click at [494, 88] on span "Edit this itinerary item" at bounding box center [517, 89] width 50 height 6
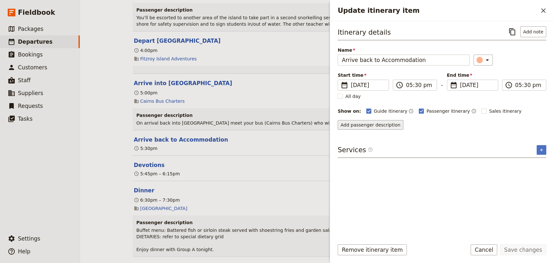
click at [367, 124] on button "Add passenger description" at bounding box center [371, 125] width 66 height 10
type textarea "A teacher will need to speak with the Duty Manager at reception to request garb…"
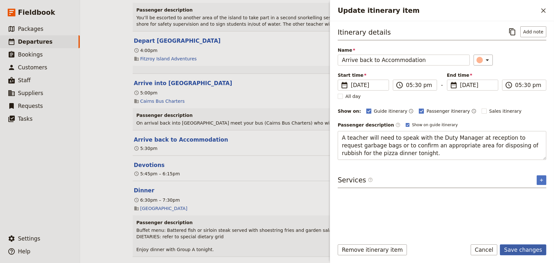
click at [525, 250] on button "Save changes" at bounding box center [523, 249] width 46 height 11
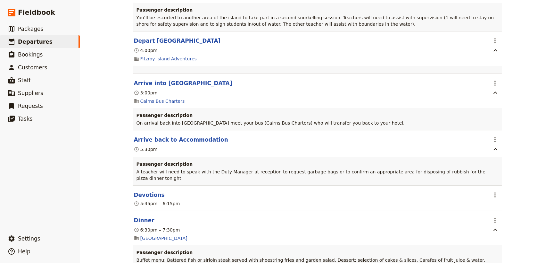
click at [513, 106] on div "Mueller College: Custom Trip Group B ​ Draft 1 – 5 Sep 2025 5 days / 4 nights 0…" at bounding box center [317, 131] width 474 height 263
click at [493, 136] on icon "Actions" at bounding box center [496, 140] width 8 height 8
click at [494, 88] on span "Edit this itinerary item" at bounding box center [517, 89] width 50 height 6
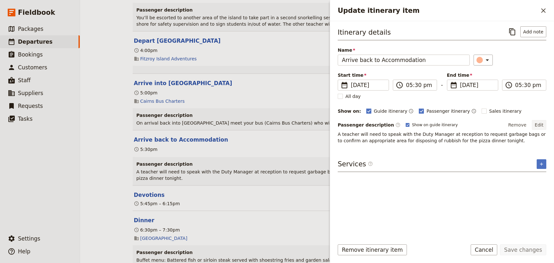
click at [541, 125] on button "Edit" at bounding box center [539, 125] width 14 height 10
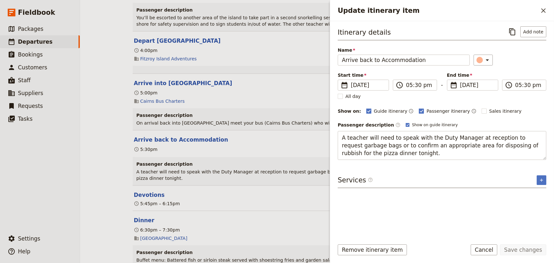
drag, startPoint x: 394, startPoint y: 154, endPoint x: 326, endPoint y: 132, distance: 71.9
click at [326, 132] on div "Mueller College: Custom Trip Group B ​ Draft 1 – 5 Sep 2025 5 days / 4 nights 0…" at bounding box center [317, 131] width 474 height 263
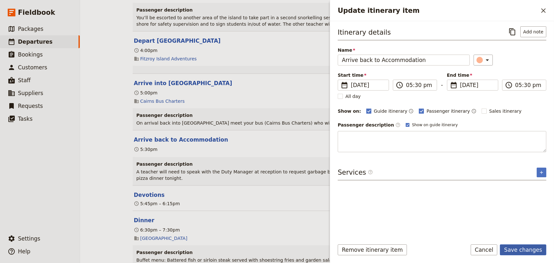
click at [516, 250] on button "Save changes" at bounding box center [523, 249] width 46 height 11
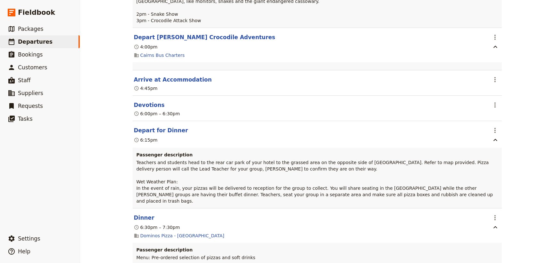
scroll to position [1078, 0]
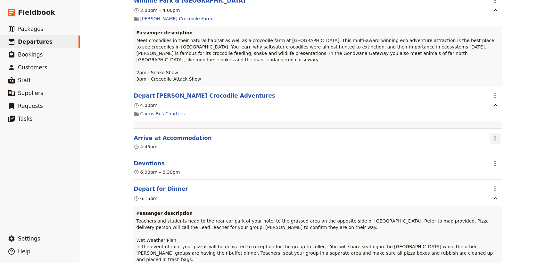
click at [493, 134] on icon "Actions" at bounding box center [496, 138] width 8 height 8
click at [498, 134] on span "Edit this itinerary item" at bounding box center [517, 134] width 50 height 6
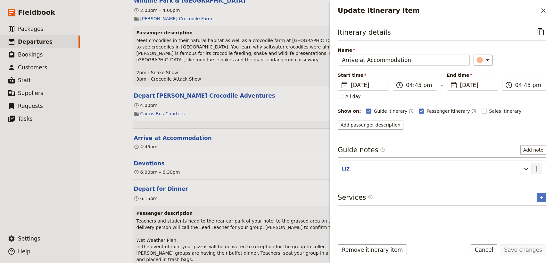
click at [537, 169] on icon "Actions" at bounding box center [537, 169] width 8 height 8
click at [371, 122] on button "Add passenger description" at bounding box center [371, 125] width 66 height 10
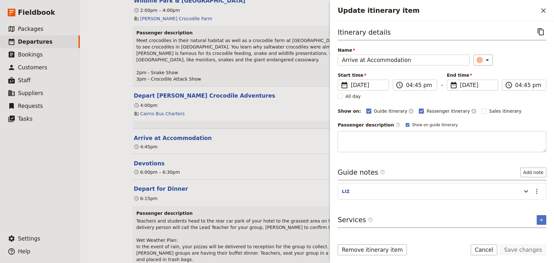
type textarea "A teacher will need to speak with the Duty Manager at reception to request garb…"
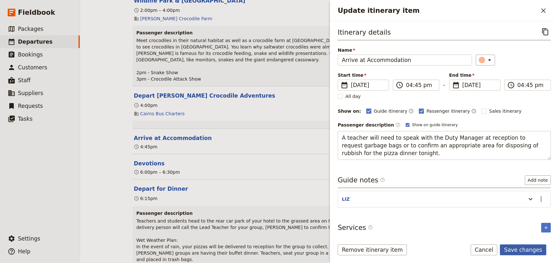
click at [520, 248] on button "Save changes" at bounding box center [523, 249] width 46 height 11
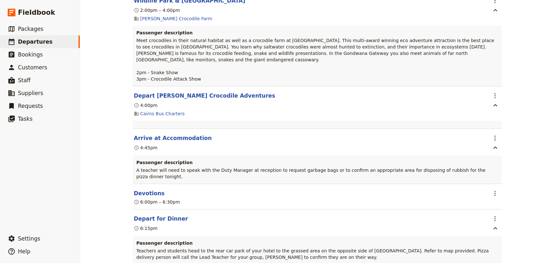
click at [535, 155] on div "Mueller College: Custom Trip Group B ​ Draft 1 – 5 Sep 2025 5 days / 4 nights 0…" at bounding box center [317, 131] width 474 height 263
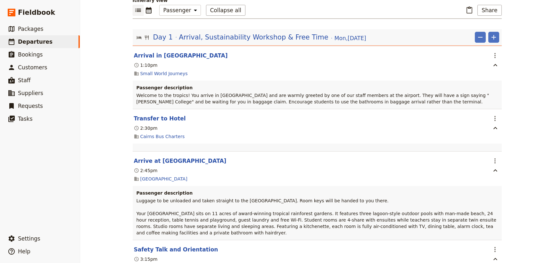
scroll to position [0, 0]
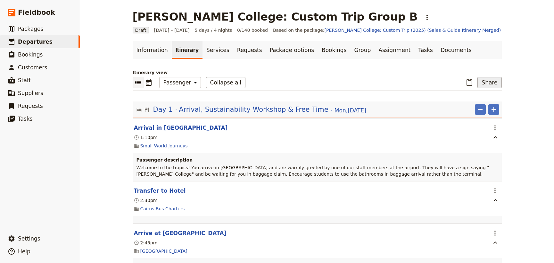
click at [492, 83] on button "Share" at bounding box center [490, 82] width 24 height 11
click at [473, 113] on span "Passenger itinerary" at bounding box center [472, 114] width 43 height 6
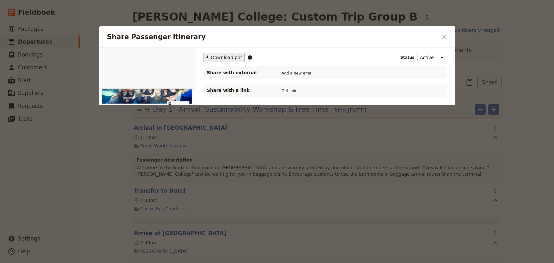
click at [221, 56] on span "Download pdf" at bounding box center [226, 57] width 31 height 6
click at [441, 35] on icon "Close dialog" at bounding box center [445, 37] width 8 height 8
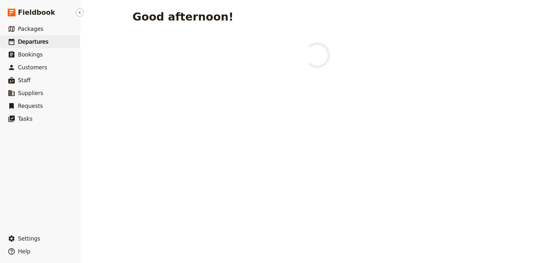
click at [32, 43] on span "Departures" at bounding box center [33, 41] width 30 height 6
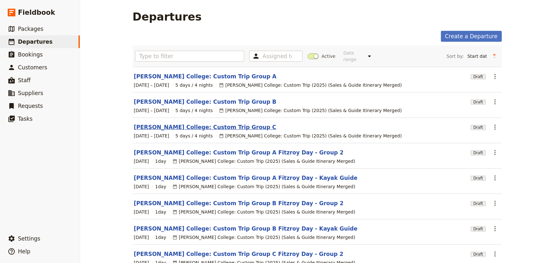
click at [199, 123] on link "[PERSON_NAME] College: Custom Trip Group C" at bounding box center [205, 127] width 143 height 8
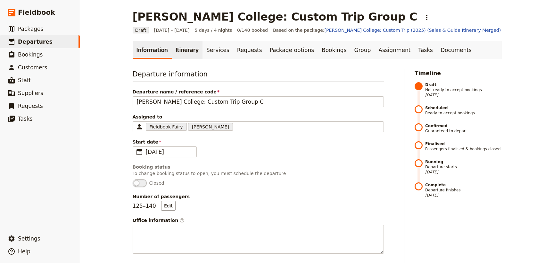
click at [183, 48] on link "Itinerary" at bounding box center [187, 50] width 31 height 18
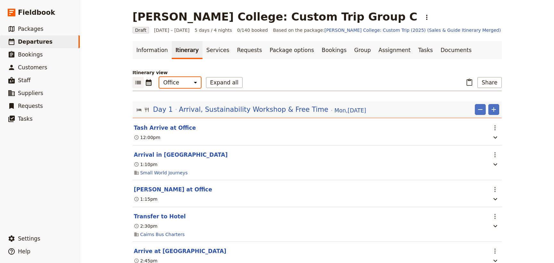
drag, startPoint x: 183, startPoint y: 81, endPoint x: 183, endPoint y: 87, distance: 5.8
click at [183, 81] on select "Office Guide Passenger Sales" at bounding box center [180, 82] width 42 height 11
select select "PASSENGER"
click at [159, 77] on select "Office Guide Passenger Sales" at bounding box center [180, 82] width 42 height 11
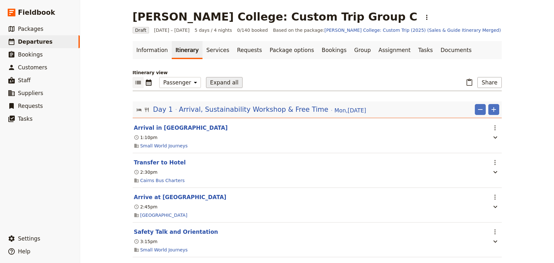
click at [214, 81] on button "Expand all" at bounding box center [224, 82] width 37 height 11
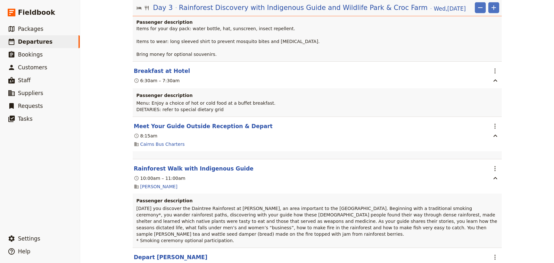
scroll to position [1370, 0]
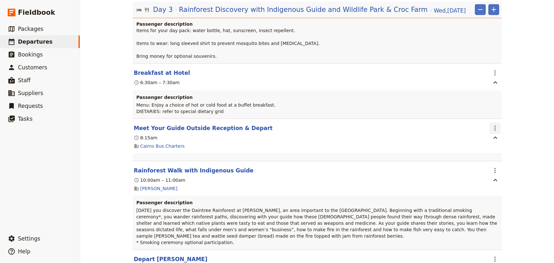
click at [494, 124] on icon "Actions" at bounding box center [496, 128] width 8 height 8
click at [494, 120] on button "Edit this itinerary item" at bounding box center [519, 124] width 63 height 9
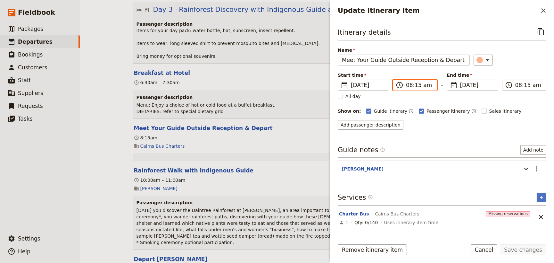
click at [416, 84] on input "08:15 am" at bounding box center [419, 85] width 27 height 8
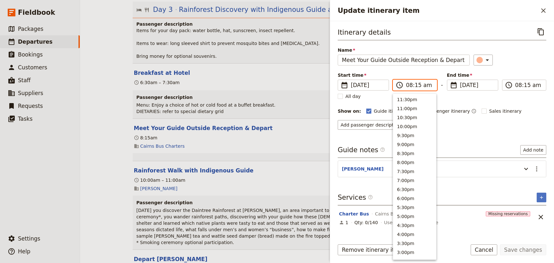
scroll to position [267, 0]
click at [416, 85] on input "08:15 am" at bounding box center [419, 85] width 27 height 8
type input "08:00 am"
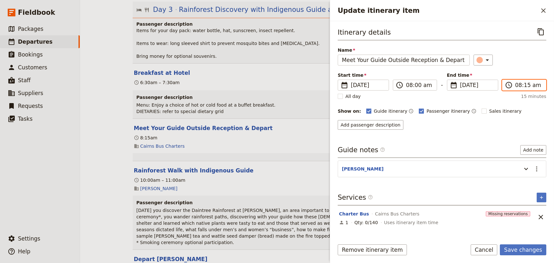
click at [527, 86] on input "08:15 am" at bounding box center [529, 85] width 27 height 8
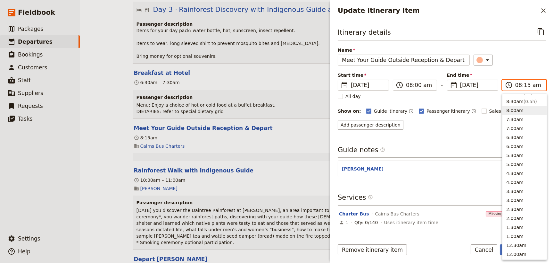
click at [524, 86] on input "08:15 am" at bounding box center [529, 85] width 27 height 8
type input "08:00 am"
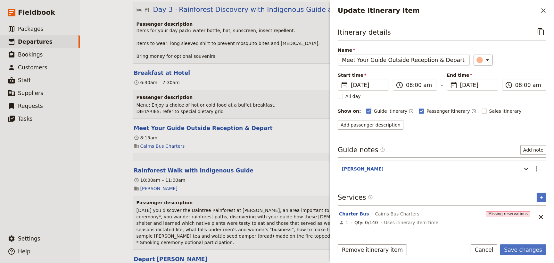
click at [522, 66] on div "Itinerary details ​ Name Meet Your Guide Outside Reception & Depart ​ Start tim…" at bounding box center [442, 77] width 209 height 103
click at [526, 167] on icon "Update itinerary item" at bounding box center [527, 169] width 8 height 8
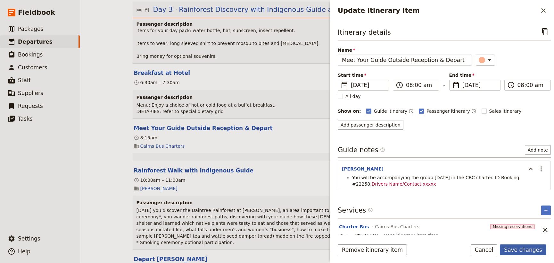
click at [523, 246] on button "Save changes" at bounding box center [523, 249] width 46 height 11
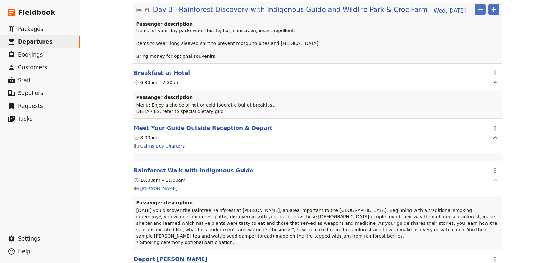
drag, startPoint x: 492, startPoint y: 153, endPoint x: 493, endPoint y: 159, distance: 6.8
click at [492, 166] on icon "Actions" at bounding box center [496, 170] width 8 height 8
click at [494, 165] on span "Edit this itinerary item" at bounding box center [517, 167] width 50 height 6
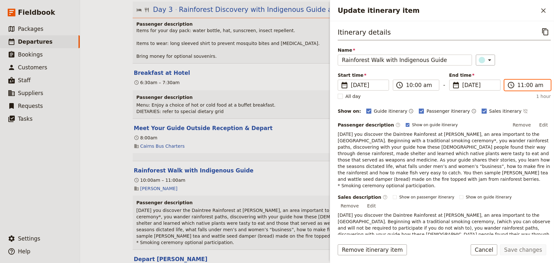
click at [524, 85] on input "11:00 am" at bounding box center [532, 85] width 29 height 8
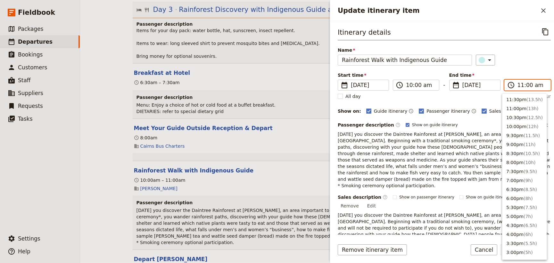
scroll to position [225, 0]
click at [525, 86] on input "11:00 am" at bounding box center [532, 85] width 29 height 8
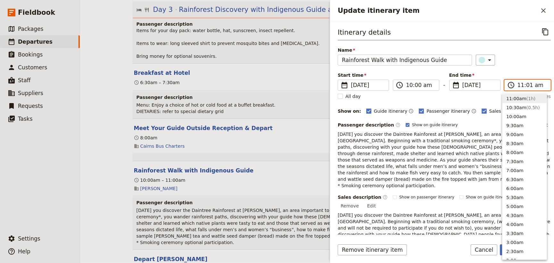
type input "11:15 am"
click at [525, 63] on div "​" at bounding box center [513, 60] width 75 height 11
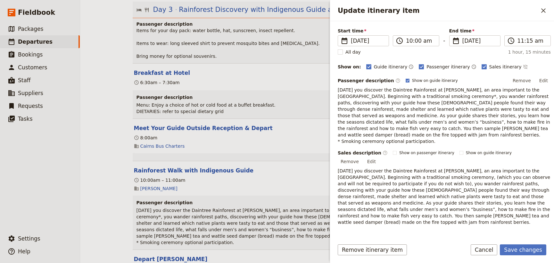
scroll to position [87, 0]
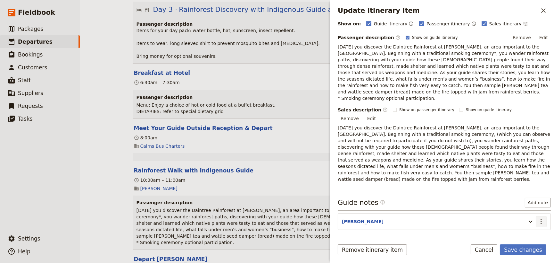
click at [541, 219] on icon "Actions" at bounding box center [541, 221] width 1 height 5
click at [526, 212] on span "Edit note" at bounding box center [519, 214] width 20 height 6
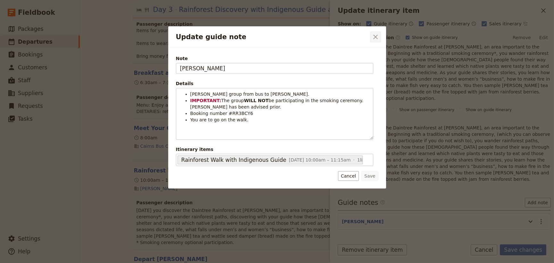
click at [375, 37] on icon "Close dialog" at bounding box center [376, 37] width 4 height 4
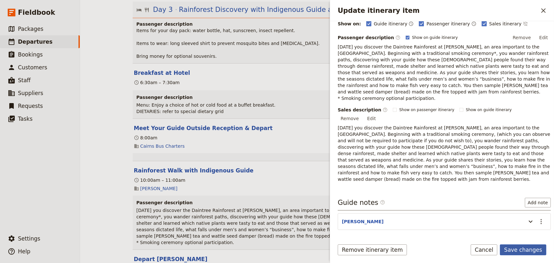
click at [536, 251] on button "Save changes" at bounding box center [523, 249] width 46 height 11
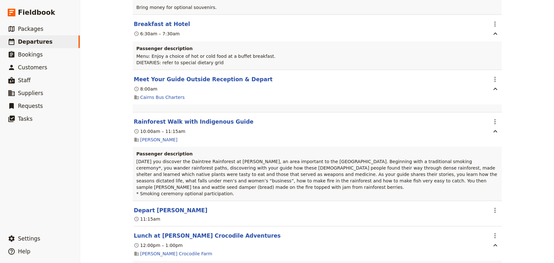
scroll to position [1428, 0]
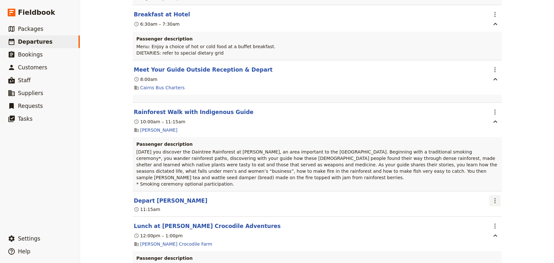
click at [492, 197] on icon "Actions" at bounding box center [496, 201] width 8 height 8
click at [492, 190] on span "Edit this itinerary item" at bounding box center [517, 191] width 50 height 6
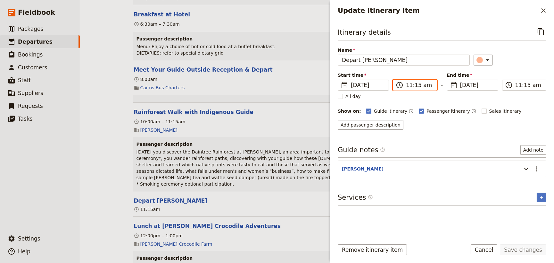
click at [418, 87] on input "11:15 am" at bounding box center [419, 85] width 27 height 8
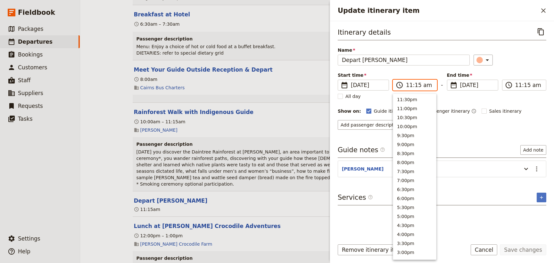
scroll to position [225, 0]
click at [416, 85] on input "11:15 am" at bounding box center [419, 85] width 27 height 8
type input "11:30 am"
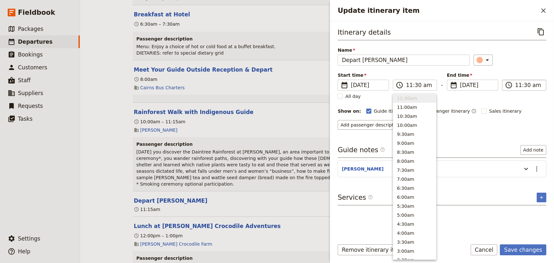
click at [519, 83] on input "11:30 am" at bounding box center [529, 85] width 27 height 8
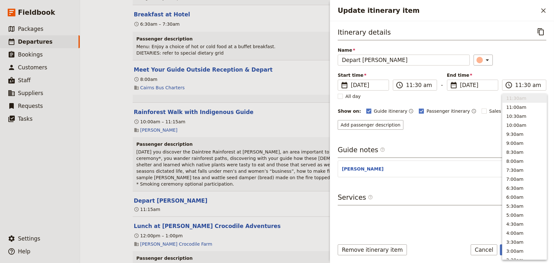
click at [524, 74] on div "Start time ​ 3 Sep 2025 03/09/2025 2025-09-03 11:30 ​ 11:30 am - End time ​ 3 S…" at bounding box center [442, 81] width 209 height 19
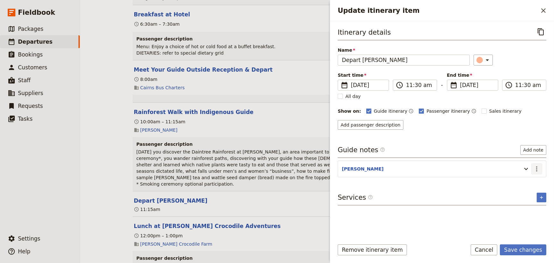
drag, startPoint x: 539, startPoint y: 166, endPoint x: 539, endPoint y: 172, distance: 6.1
click at [539, 166] on icon "Actions" at bounding box center [537, 169] width 8 height 8
click at [534, 181] on span "Edit note" at bounding box center [524, 182] width 30 height 6
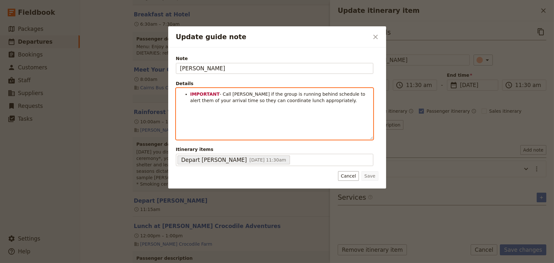
click at [189, 93] on ul "IMPORTANT - Call Hartley's if the group is running behind schedule to alert the…" at bounding box center [274, 97] width 189 height 13
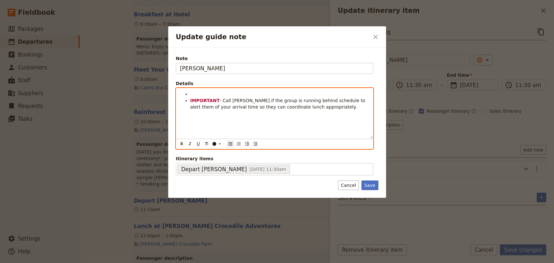
click at [193, 92] on li "Update guide note" at bounding box center [279, 94] width 179 height 6
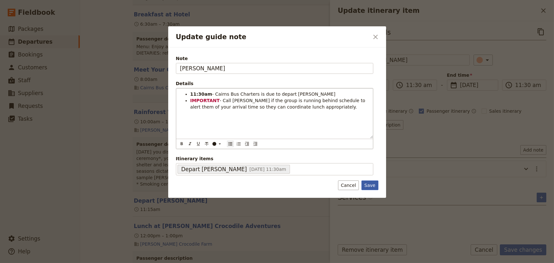
click at [366, 184] on button "Save" at bounding box center [370, 185] width 17 height 10
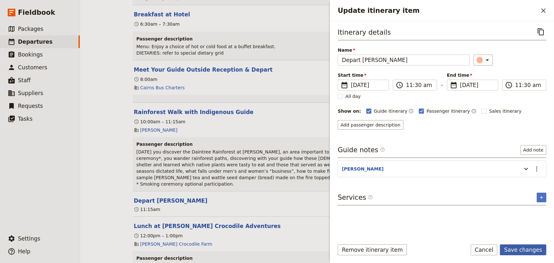
click at [523, 251] on button "Save changes" at bounding box center [523, 249] width 46 height 11
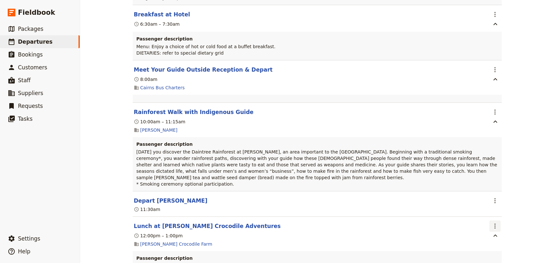
click at [494, 222] on icon "Actions" at bounding box center [496, 226] width 8 height 8
click at [494, 215] on span "Edit this itinerary item" at bounding box center [517, 216] width 50 height 6
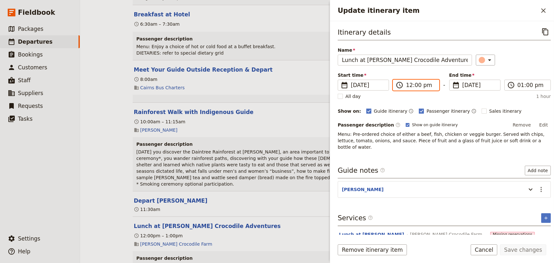
click at [414, 85] on input "12:00 pm" at bounding box center [420, 85] width 29 height 8
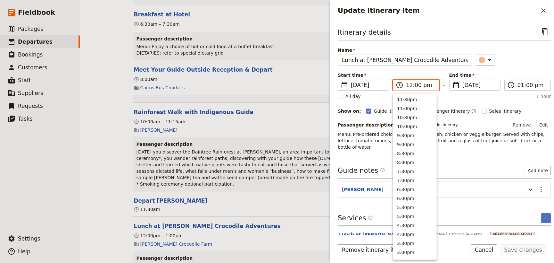
scroll to position [208, 0]
click at [417, 85] on input "12:00 pm" at bounding box center [420, 85] width 29 height 8
type input "12:30 pm"
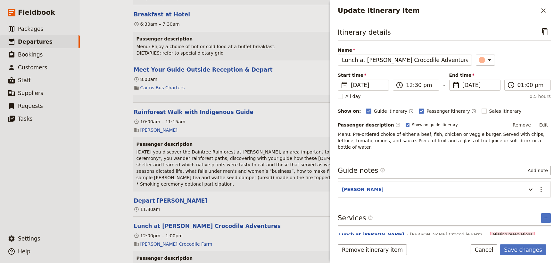
click at [511, 72] on div "Start time ​ 3 Sep 2025 03/09/2025 2025-09-03 12:30 ​ 12:30 pm - End time ​ 3 S…" at bounding box center [444, 81] width 213 height 19
click at [538, 185] on icon "Actions" at bounding box center [542, 189] width 8 height 8
click at [526, 195] on span "Edit note" at bounding box center [519, 196] width 20 height 6
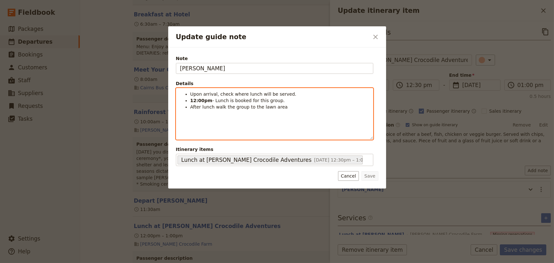
click at [198, 101] on strong "12:00pm" at bounding box center [201, 100] width 22 height 5
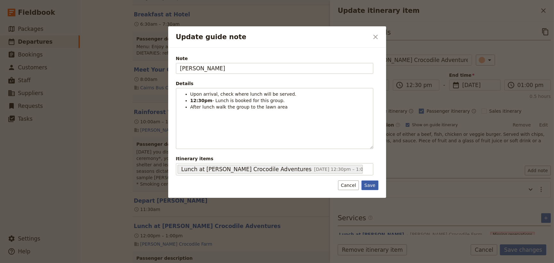
click at [371, 184] on button "Save" at bounding box center [370, 185] width 17 height 10
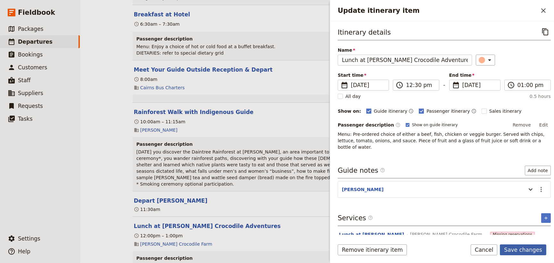
click at [516, 248] on button "Save changes" at bounding box center [523, 249] width 46 height 11
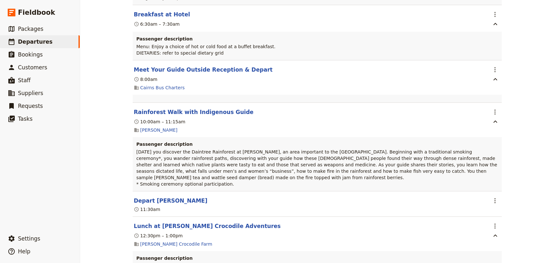
click at [516, 180] on div "Mueller College: Custom Trip Group C ​ Draft 1 – 5 Sep 2025 5 days / 4 nights 0…" at bounding box center [317, 131] width 474 height 263
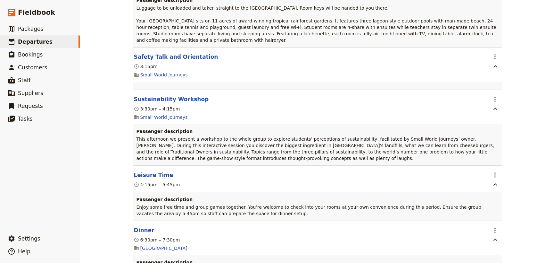
scroll to position [0, 0]
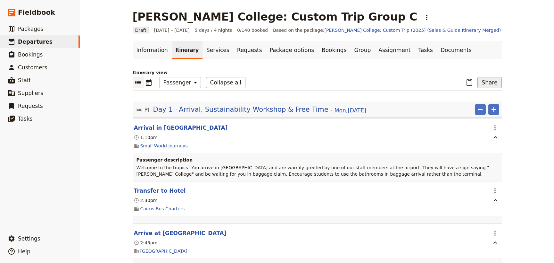
click at [493, 82] on button "Share" at bounding box center [490, 82] width 24 height 11
click at [477, 114] on span "Passenger itinerary" at bounding box center [472, 114] width 43 height 6
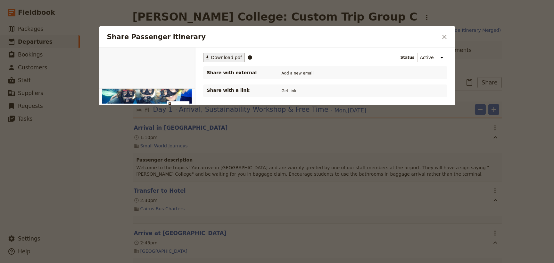
click at [214, 57] on span "Download pdf" at bounding box center [226, 57] width 31 height 6
click at [445, 36] on icon "Close dialog" at bounding box center [444, 37] width 4 height 4
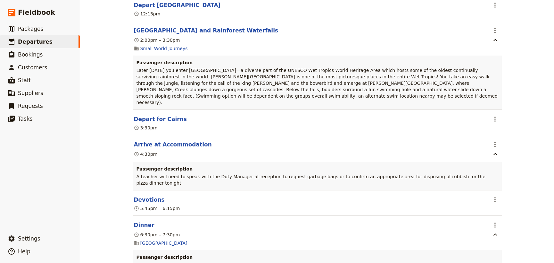
scroll to position [1020, 0]
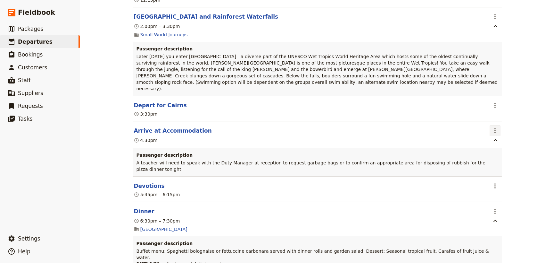
click at [492, 127] on icon "Actions" at bounding box center [496, 131] width 8 height 8
click at [494, 139] on span "Edit this itinerary item" at bounding box center [517, 140] width 50 height 6
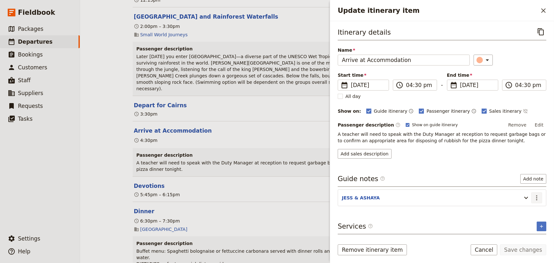
click at [537, 198] on icon "Actions" at bounding box center [537, 198] width 8 height 8
click at [520, 211] on span "Edit note" at bounding box center [519, 211] width 20 height 6
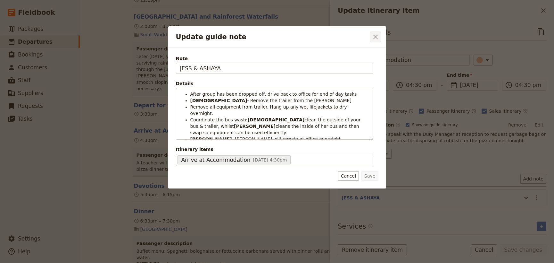
click at [371, 33] on button "​" at bounding box center [375, 36] width 11 height 11
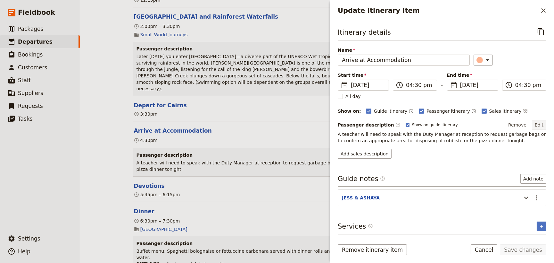
click at [543, 123] on button "Edit" at bounding box center [539, 125] width 14 height 10
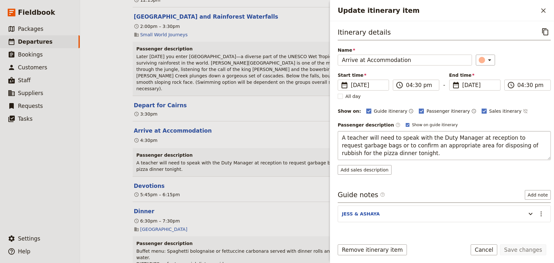
drag, startPoint x: 395, startPoint y: 155, endPoint x: 341, endPoint y: 136, distance: 56.6
click at [341, 136] on textarea "A teacher will need to speak with the Duty Manager at reception to request garb…" at bounding box center [444, 145] width 213 height 29
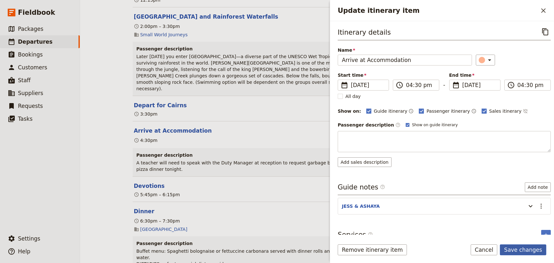
click at [526, 251] on button "Save changes" at bounding box center [523, 249] width 46 height 11
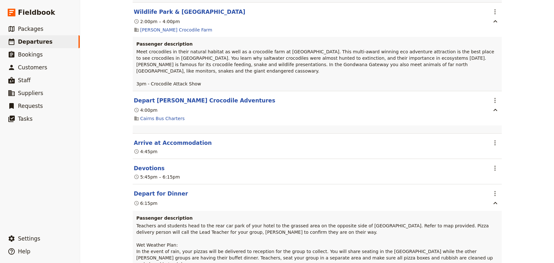
scroll to position [1778, 0]
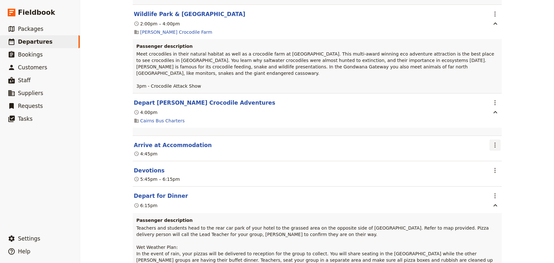
click at [495, 142] on icon "Actions" at bounding box center [495, 144] width 1 height 5
click at [496, 135] on span "Edit this itinerary item" at bounding box center [517, 136] width 50 height 6
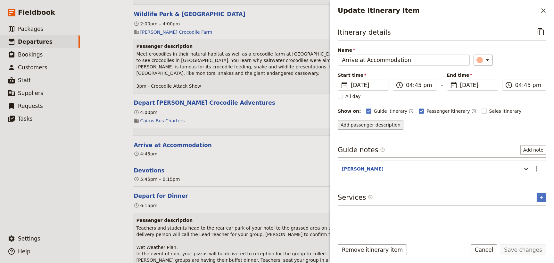
click at [372, 123] on button "Add passenger description" at bounding box center [371, 125] width 66 height 10
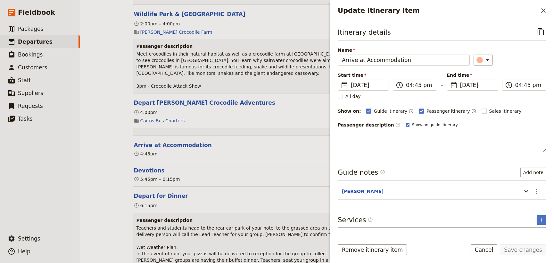
type textarea "A teacher will need to speak with the Duty Manager at reception to request garb…"
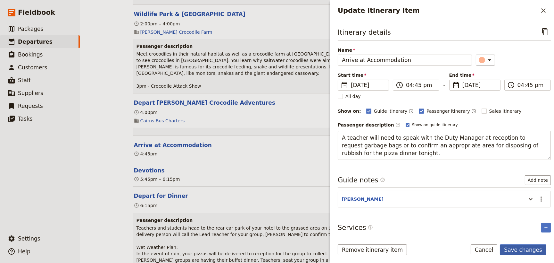
click at [523, 250] on button "Save changes" at bounding box center [523, 249] width 46 height 11
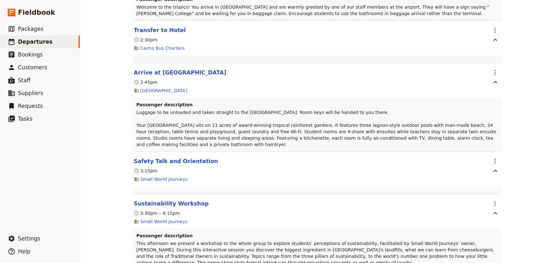
scroll to position [0, 0]
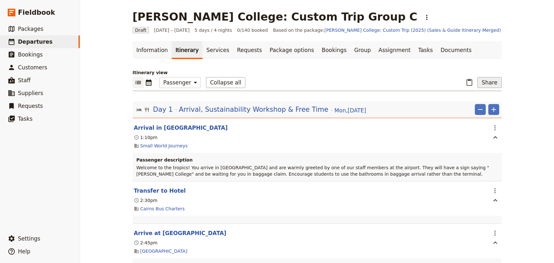
click at [496, 83] on button "Share" at bounding box center [490, 82] width 24 height 11
click at [469, 113] on span "Passenger itinerary" at bounding box center [472, 114] width 43 height 6
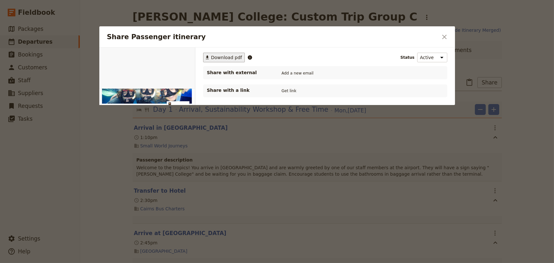
click at [223, 55] on span "Download pdf" at bounding box center [226, 57] width 31 height 6
click at [445, 36] on icon "Close dialog" at bounding box center [444, 37] width 4 height 4
